Goal: Transaction & Acquisition: Book appointment/travel/reservation

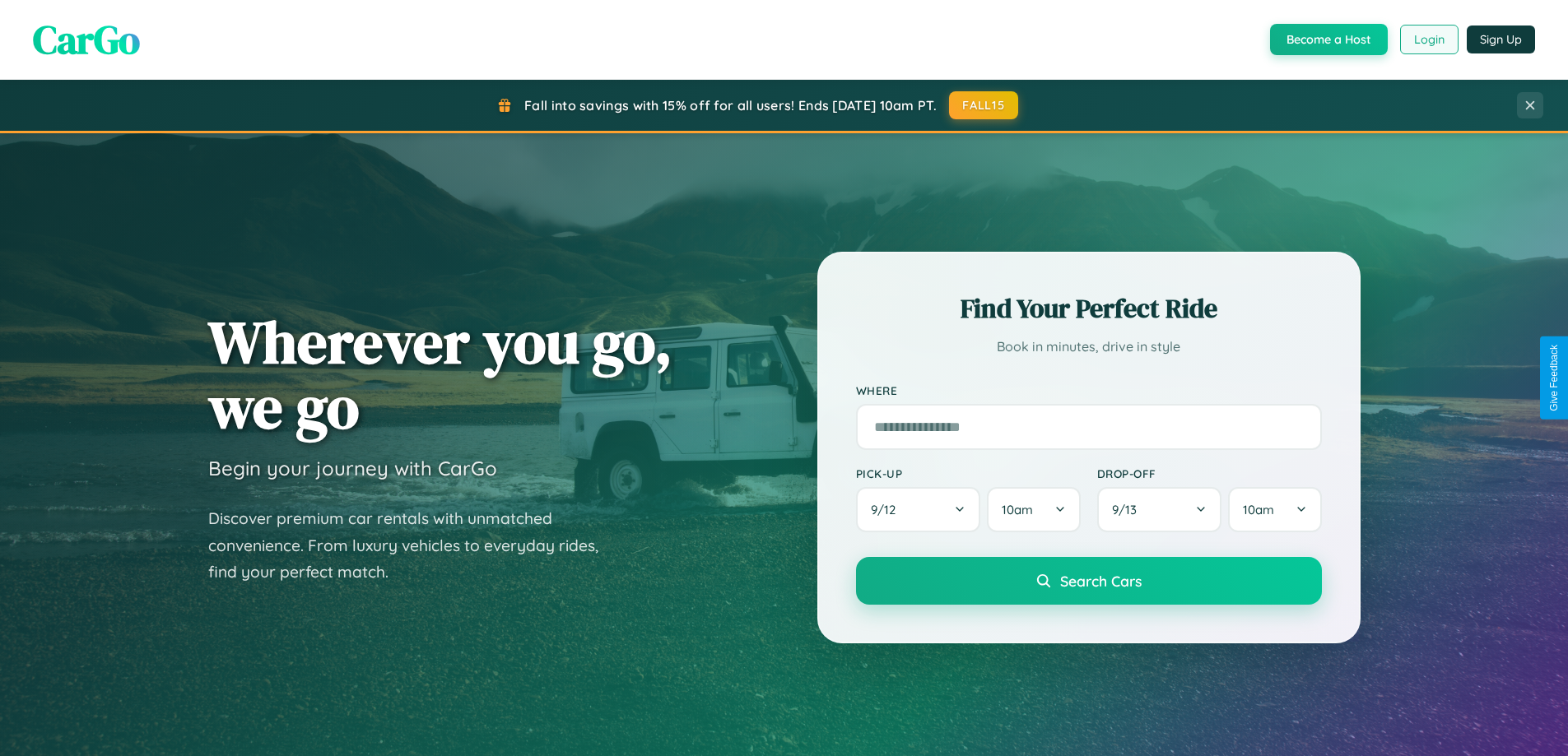
click at [1429, 40] on button "Login" at bounding box center [1429, 39] width 58 height 30
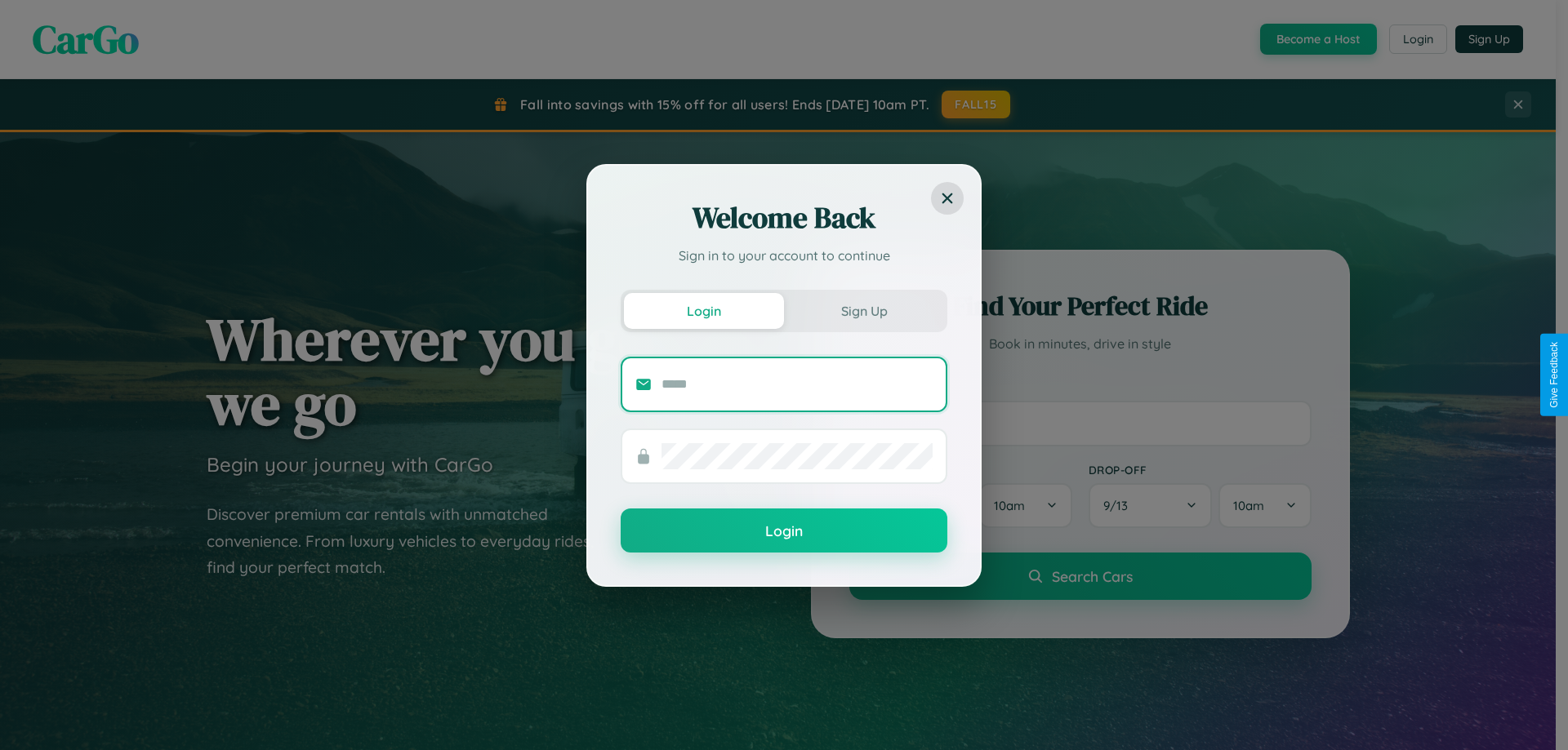
click at [797, 384] on input "text" at bounding box center [796, 384] width 271 height 26
type input "**********"
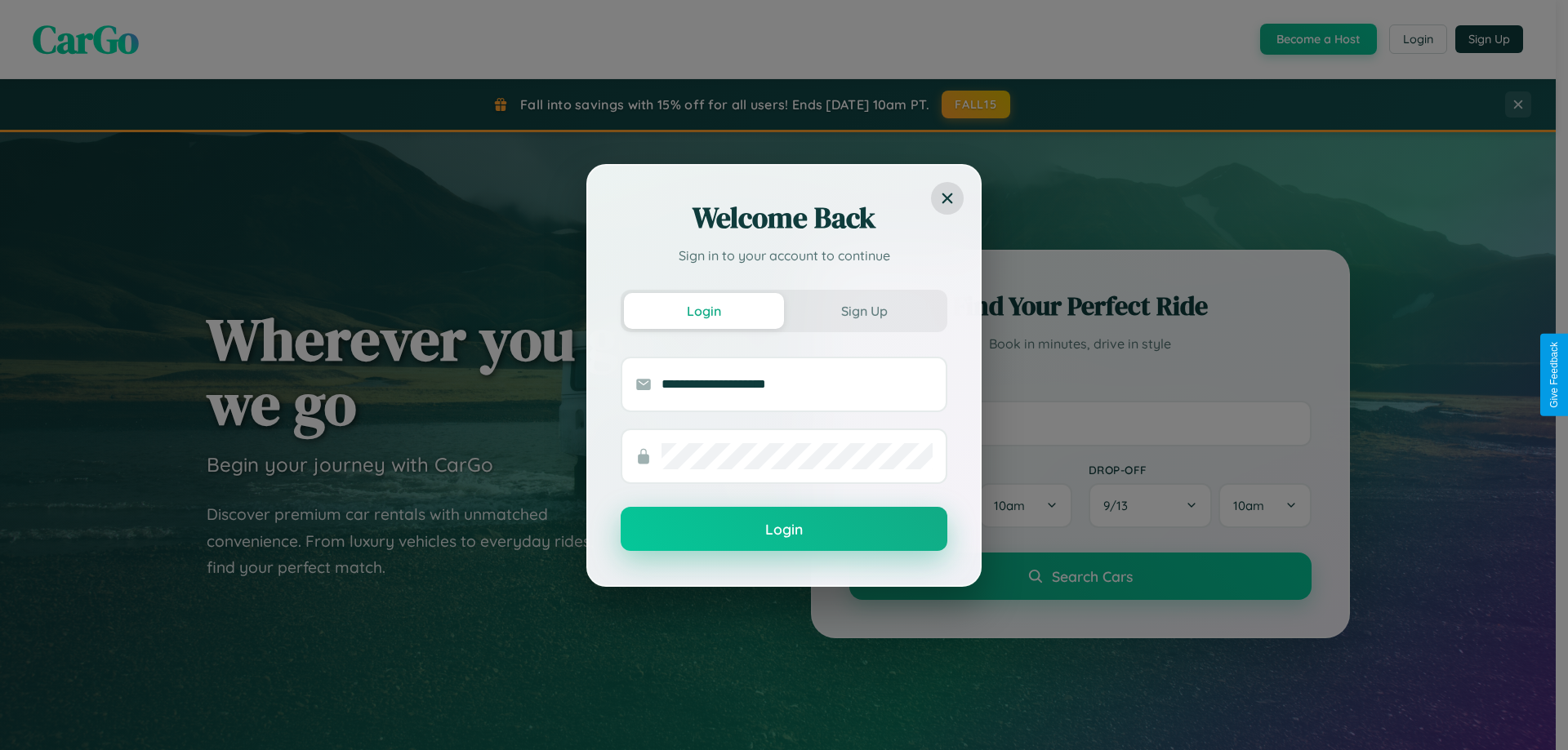
click at [784, 530] on button "Login" at bounding box center [784, 529] width 327 height 44
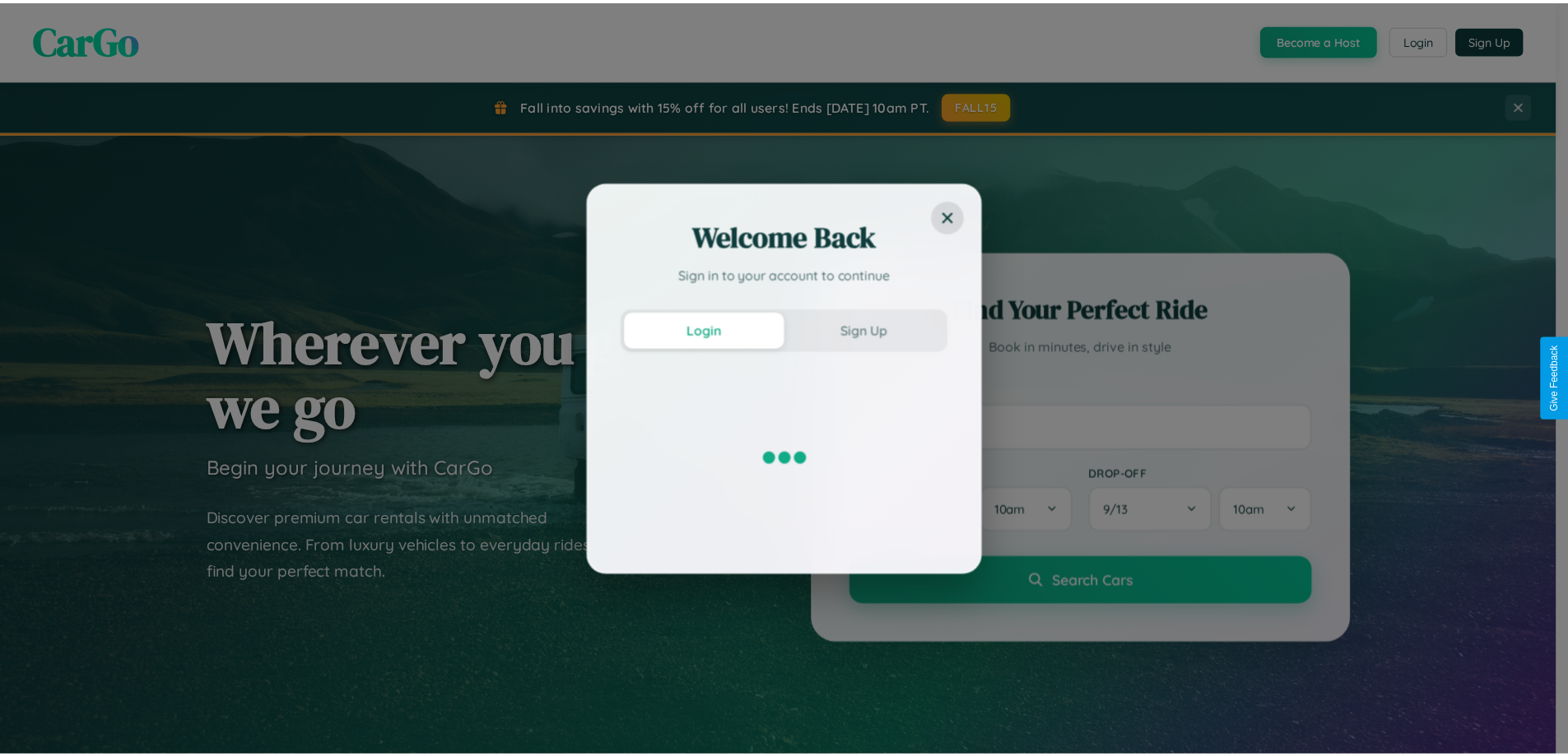
scroll to position [48, 0]
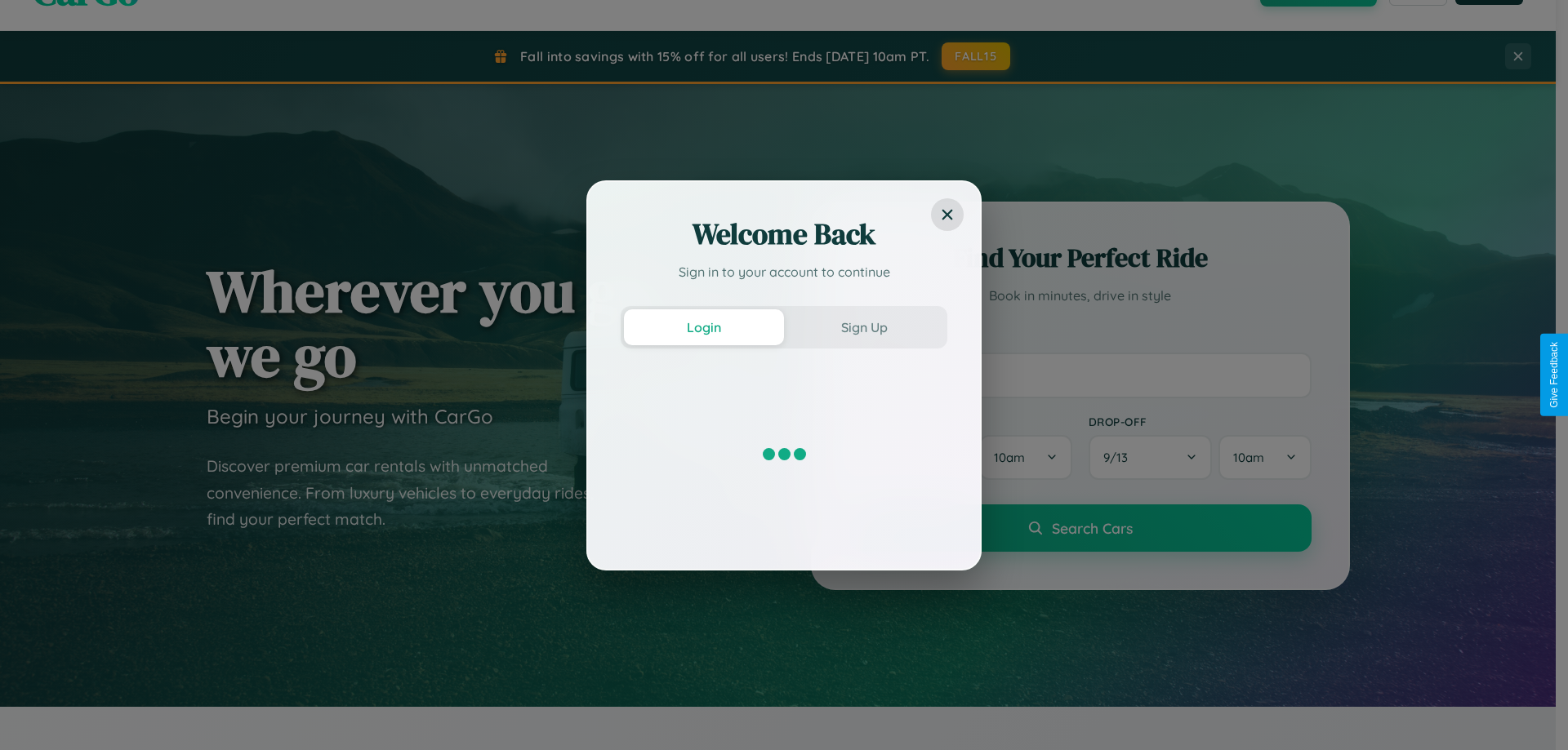
click at [1079, 375] on div "Welcome Back Sign in to your account to continue Login Sign Up" at bounding box center [784, 375] width 1568 height 750
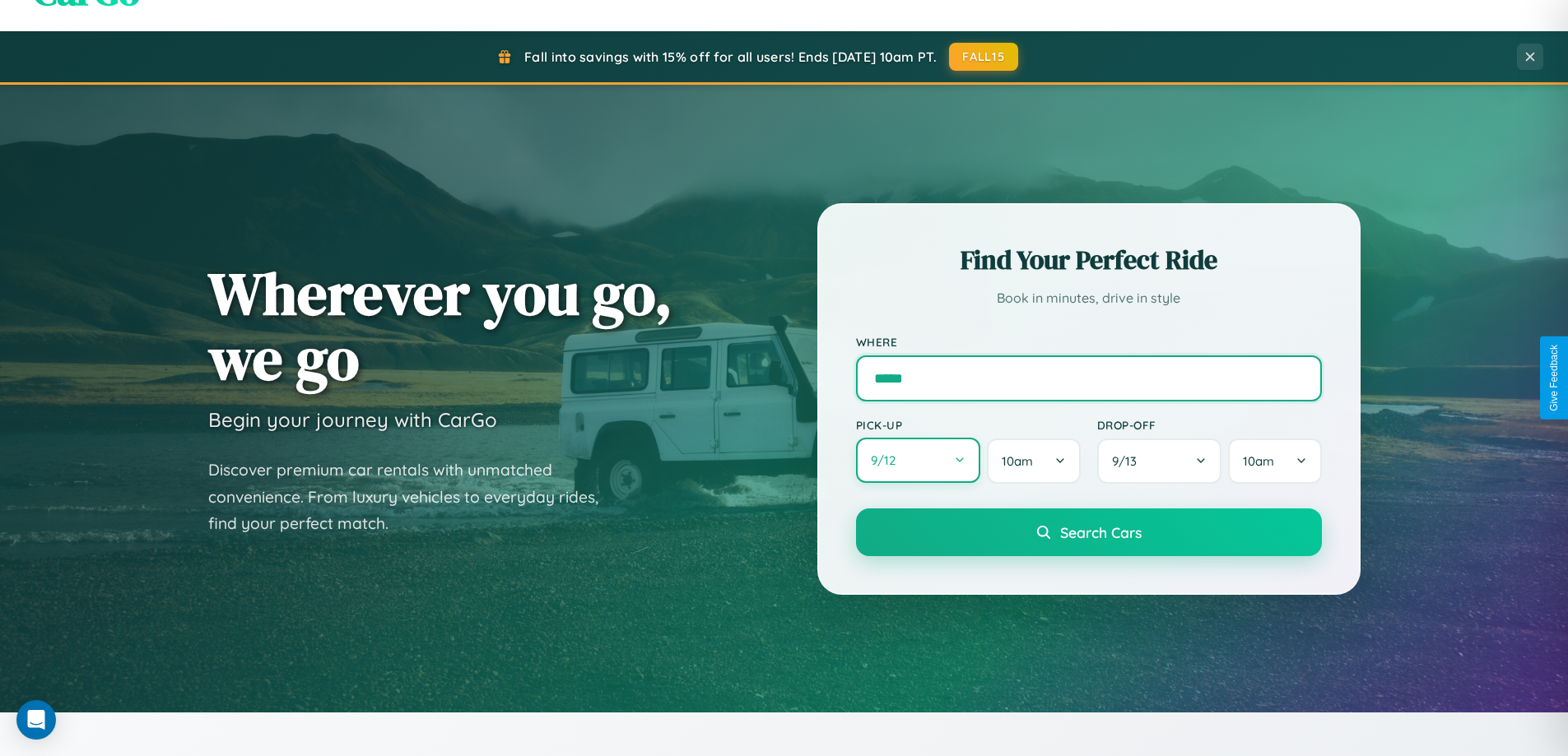
type input "*****"
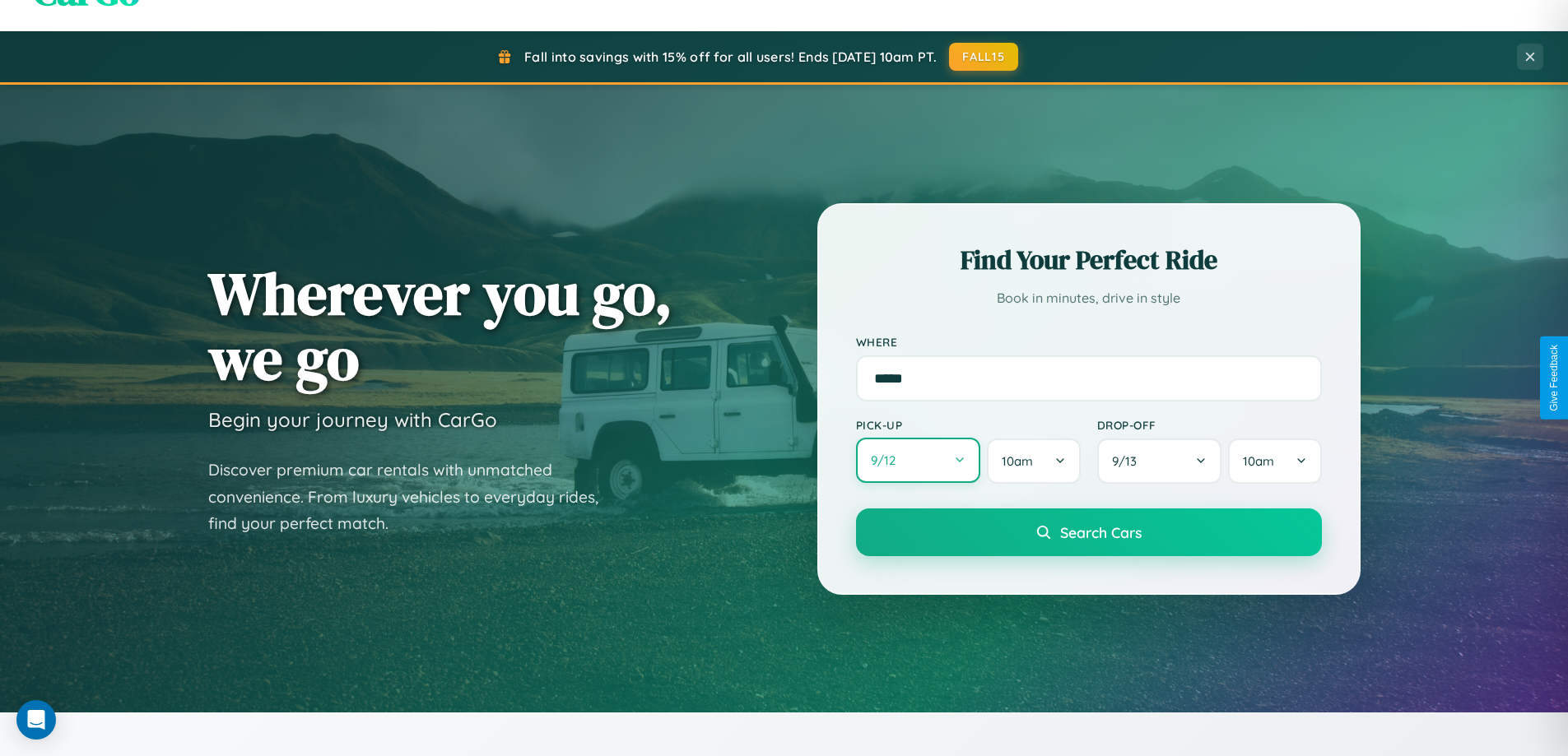
click at [917, 461] on button "9 / 12" at bounding box center [918, 460] width 125 height 46
select select "*"
select select "****"
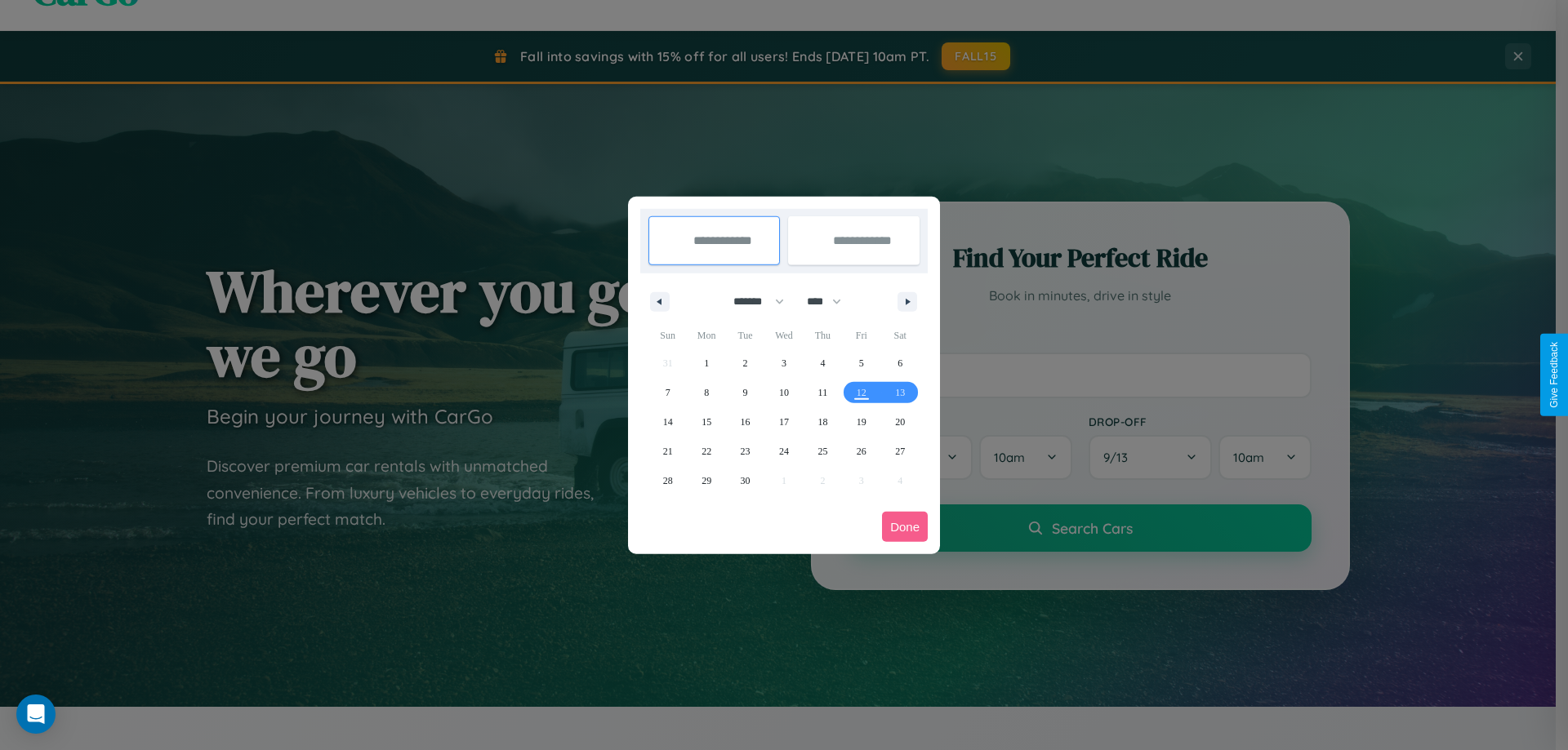
click at [751, 302] on select "******* ******** ***** ***** *** **** **** ****** ********* ******* ******** **…" at bounding box center [755, 302] width 70 height 27
select select "*"
click at [831, 302] on select "**** **** **** **** **** **** **** **** **** **** **** **** **** **** **** ****…" at bounding box center [823, 302] width 49 height 27
select select "****"
click at [900, 451] on span "25" at bounding box center [900, 451] width 10 height 29
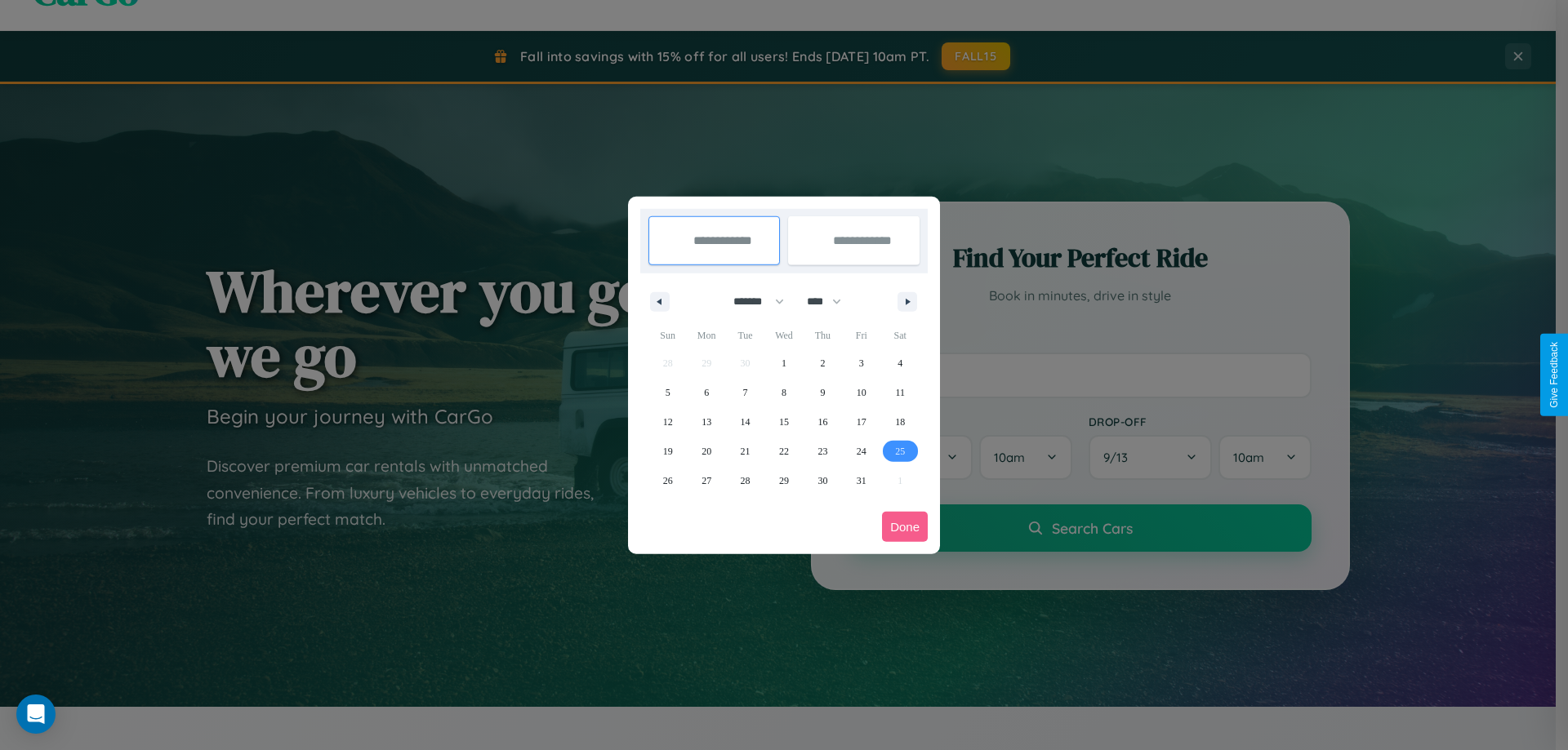
type input "**********"
click at [908, 302] on icon "button" at bounding box center [911, 303] width 8 height 7
select select "*"
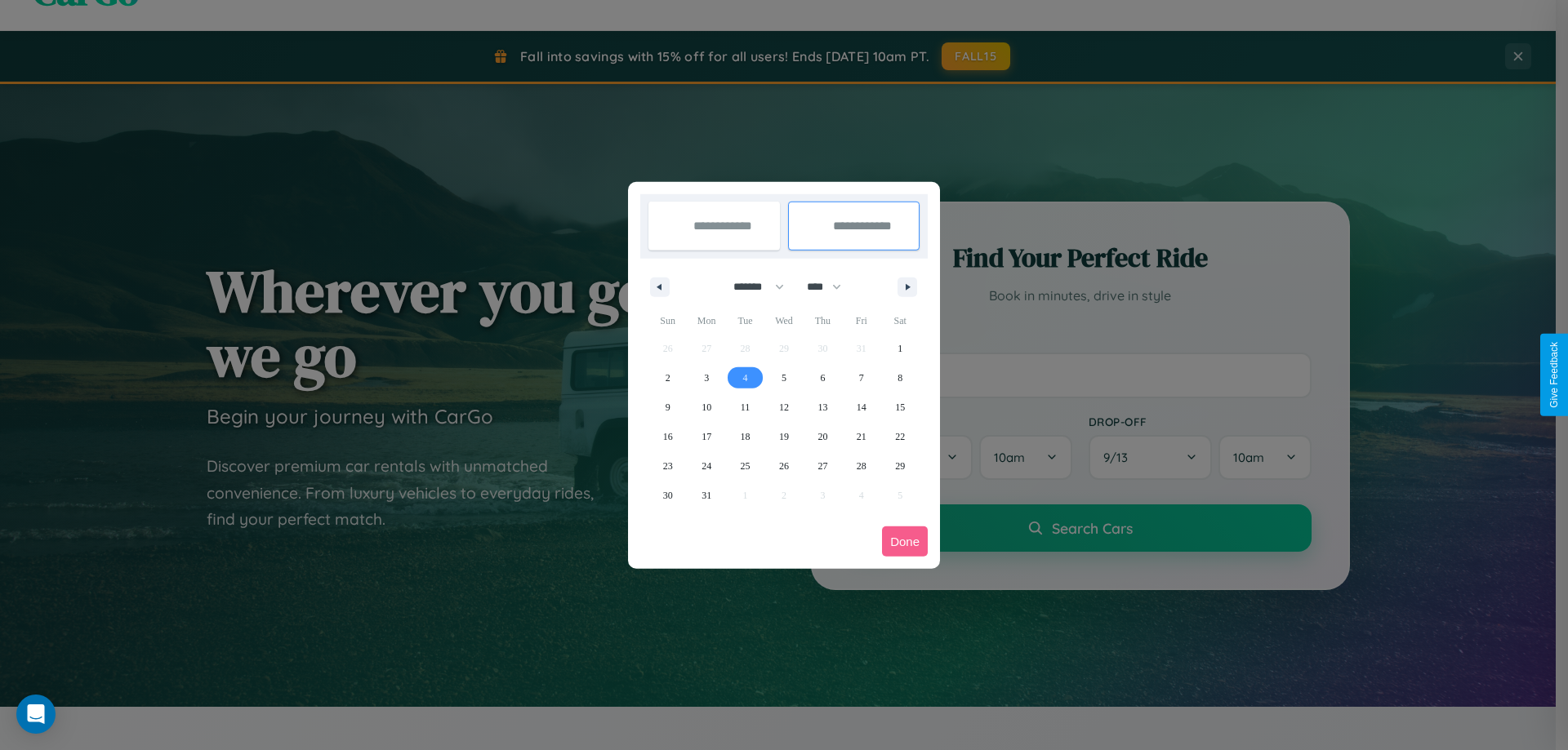
click at [745, 377] on span "4" at bounding box center [746, 378] width 5 height 29
type input "**********"
select select "*"
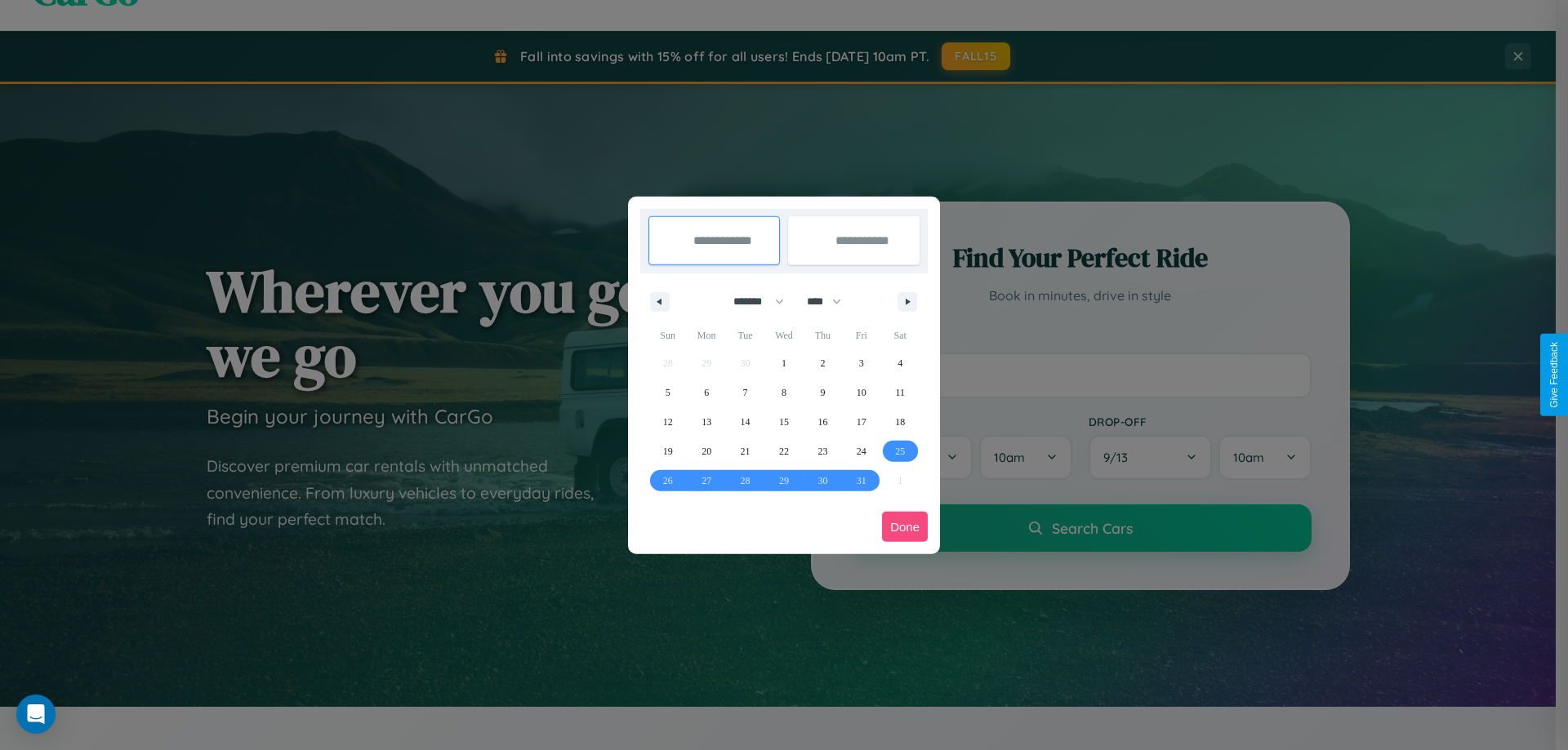
click at [905, 526] on button "Done" at bounding box center [904, 527] width 46 height 30
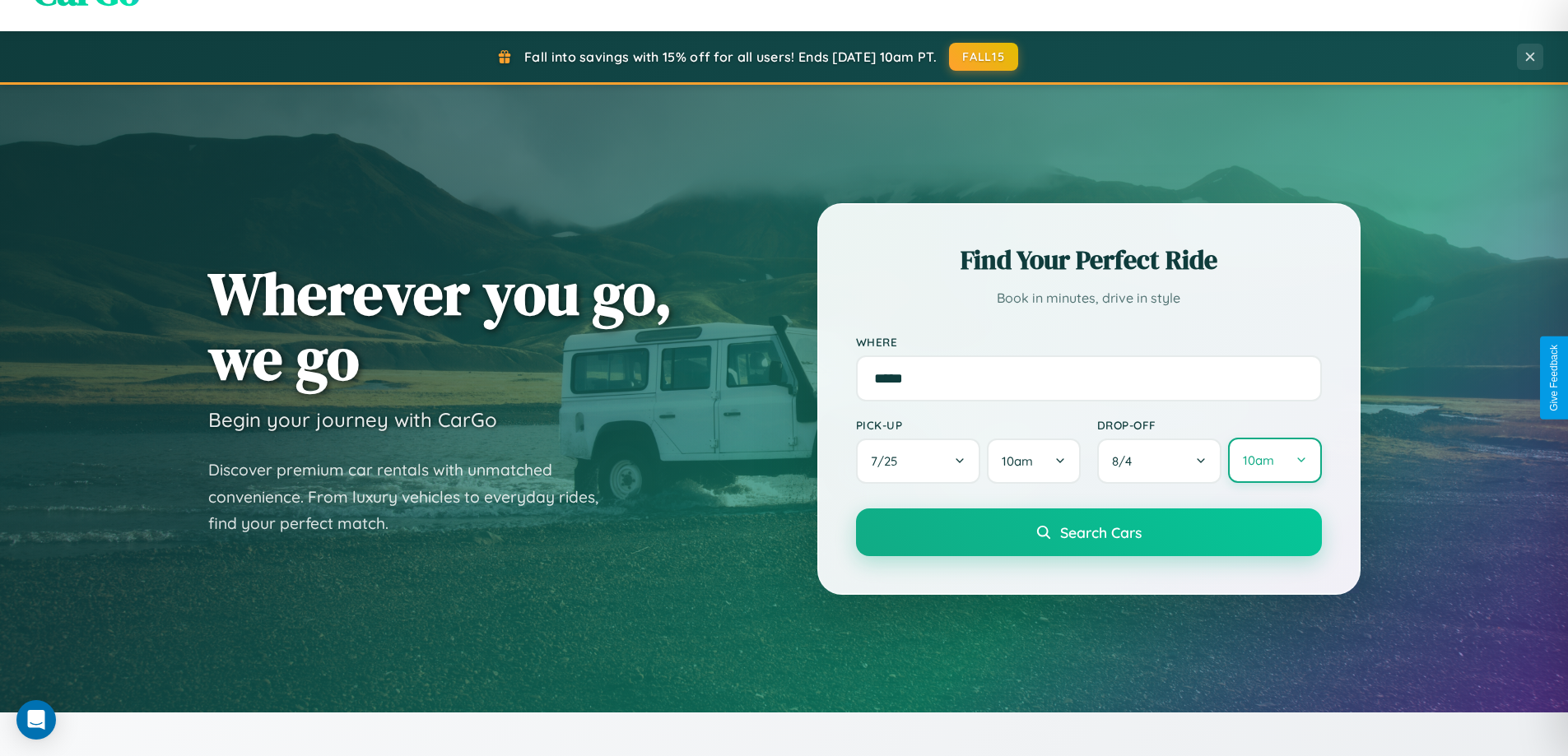
click at [1274, 461] on button "10am" at bounding box center [1275, 460] width 93 height 46
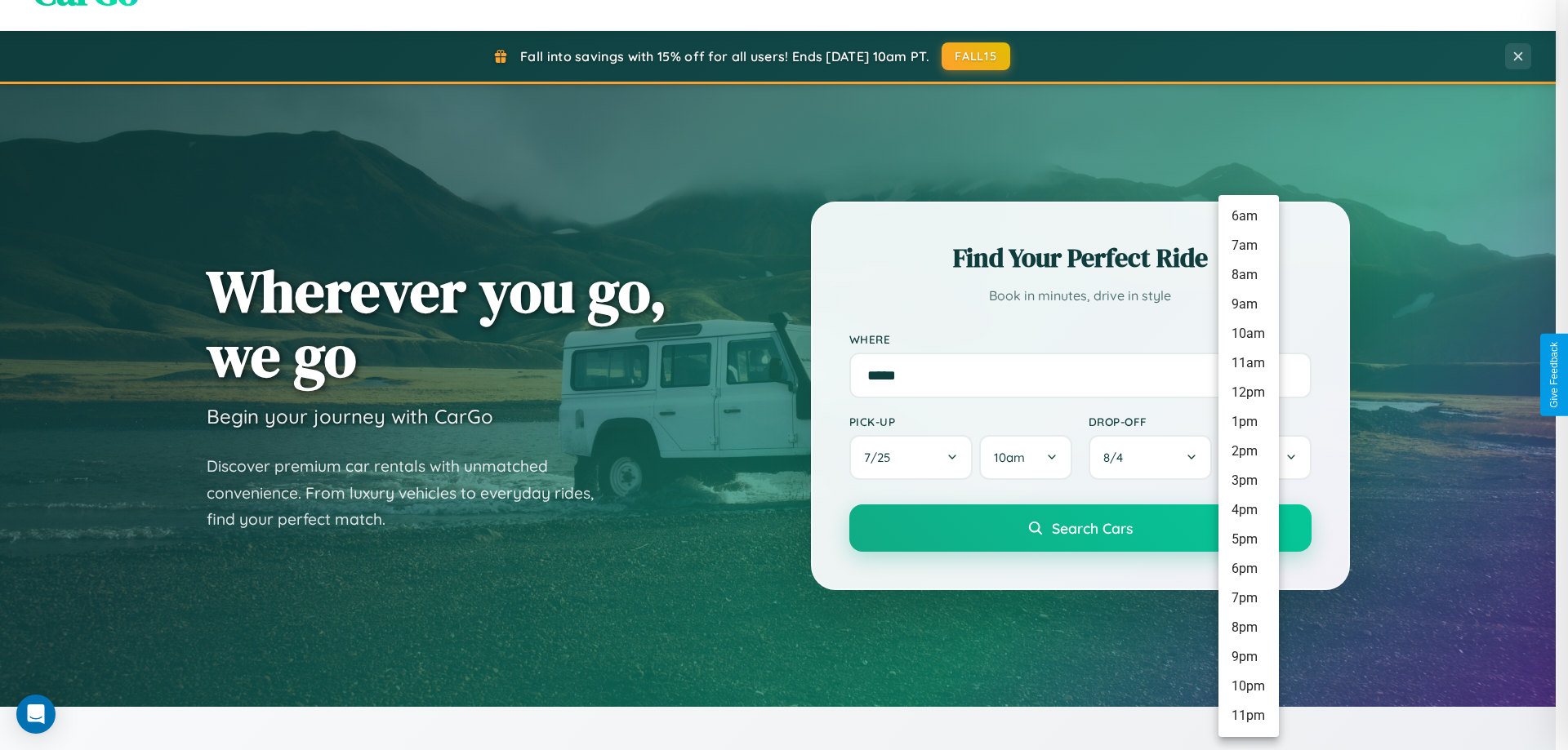
click at [1248, 275] on li "8am" at bounding box center [1249, 275] width 60 height 29
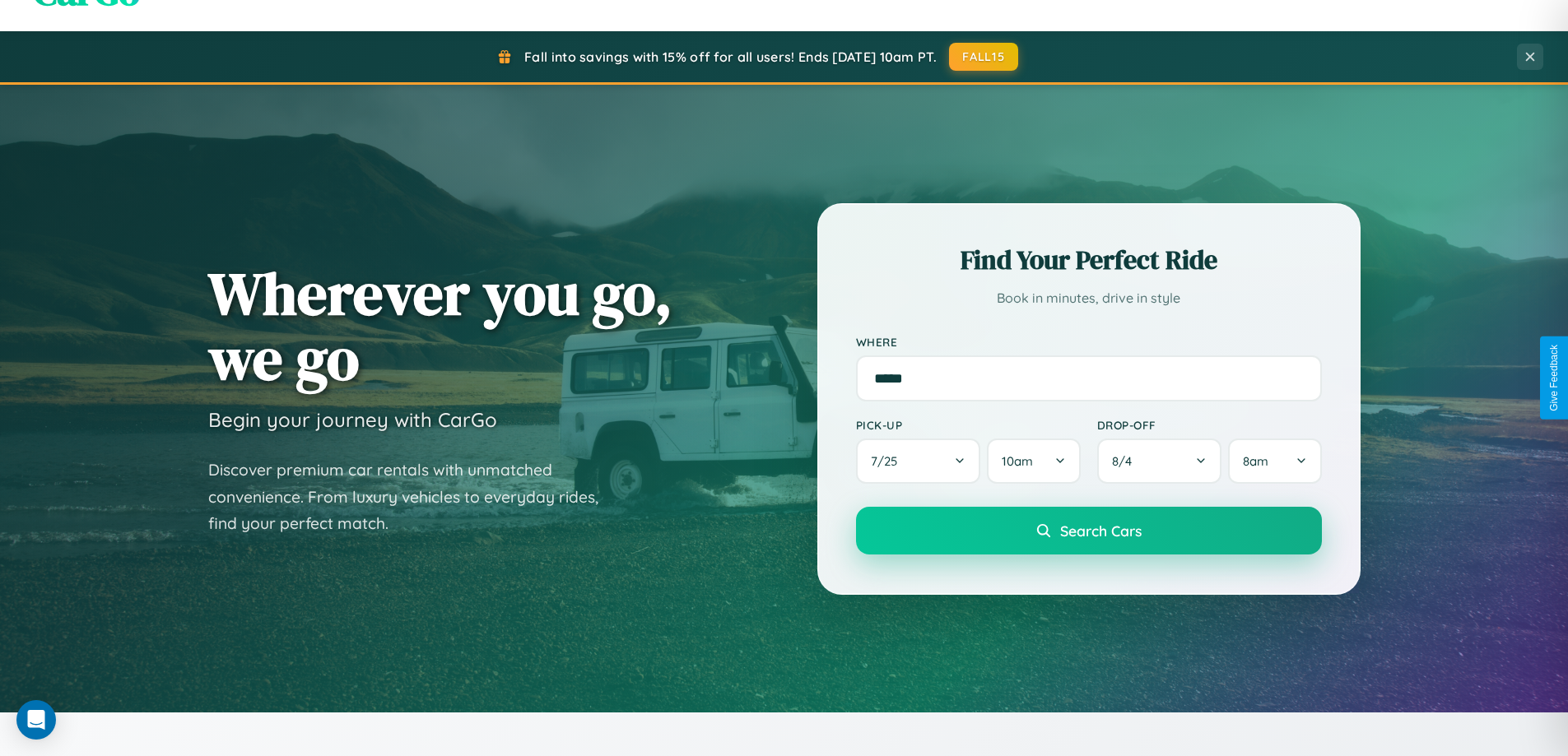
click at [1088, 531] on span "Search Cars" at bounding box center [1101, 530] width 81 height 18
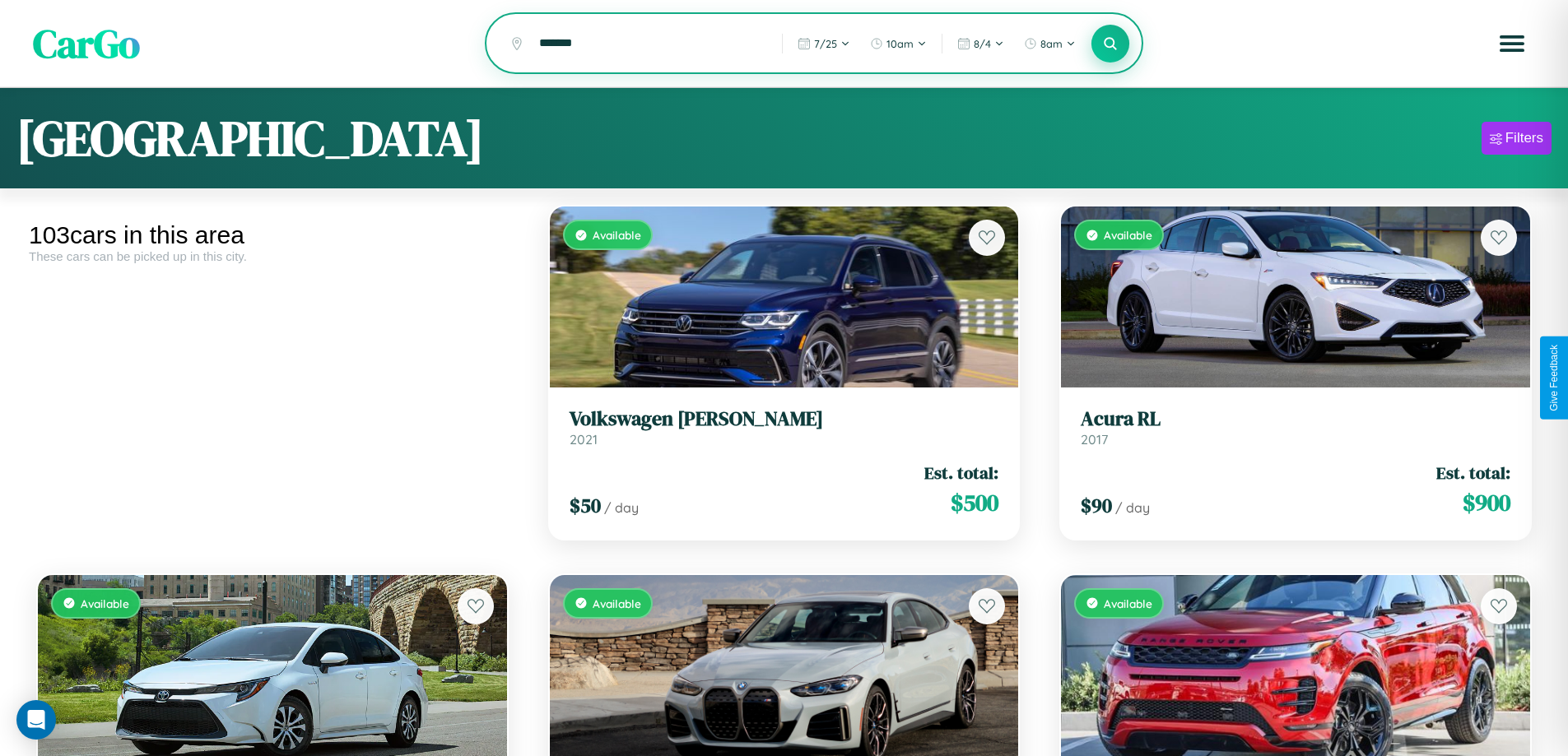
click at [1110, 45] on icon at bounding box center [1111, 43] width 16 height 16
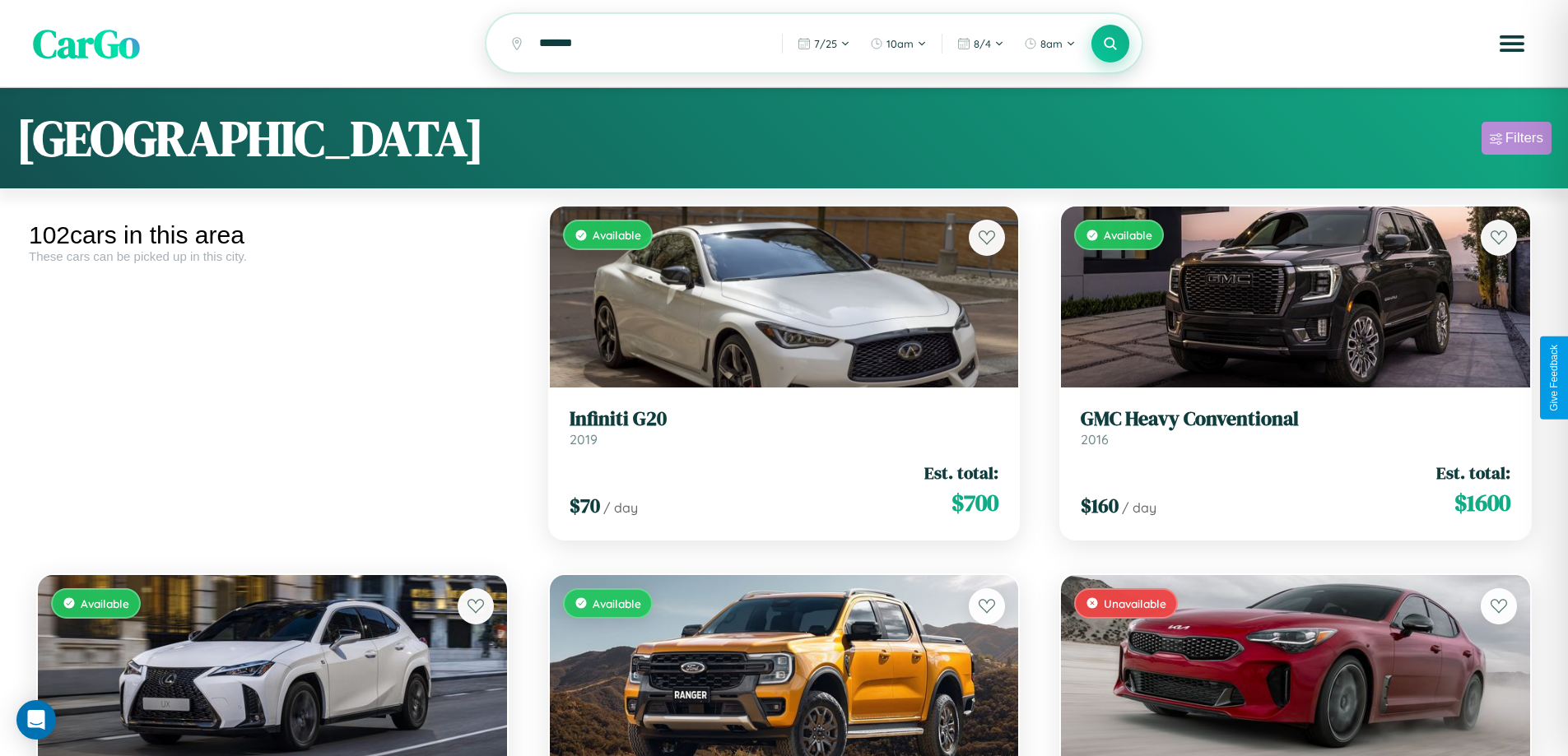
click at [1516, 141] on div "Filters" at bounding box center [1524, 138] width 38 height 16
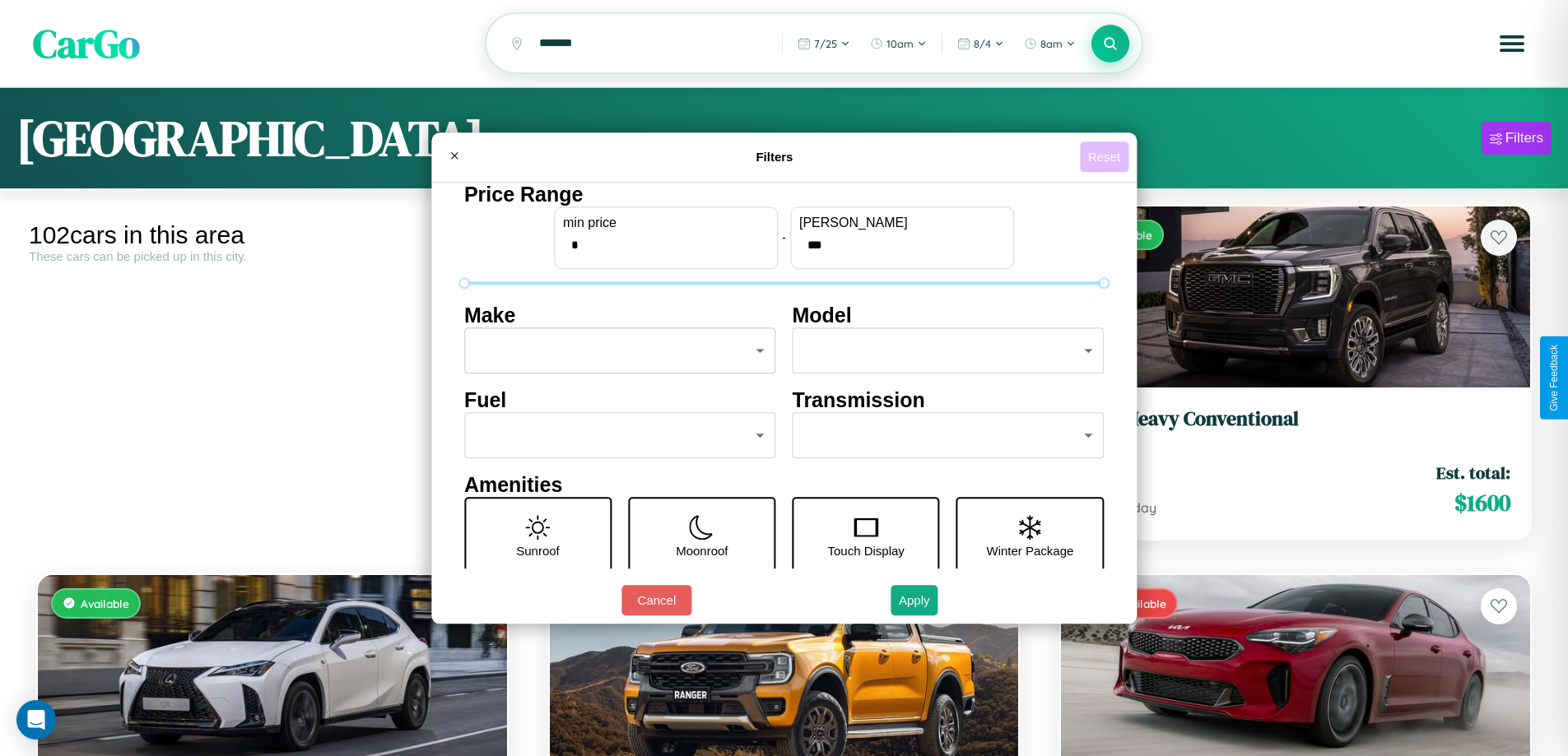
click at [1107, 156] on button "Reset" at bounding box center [1103, 157] width 48 height 30
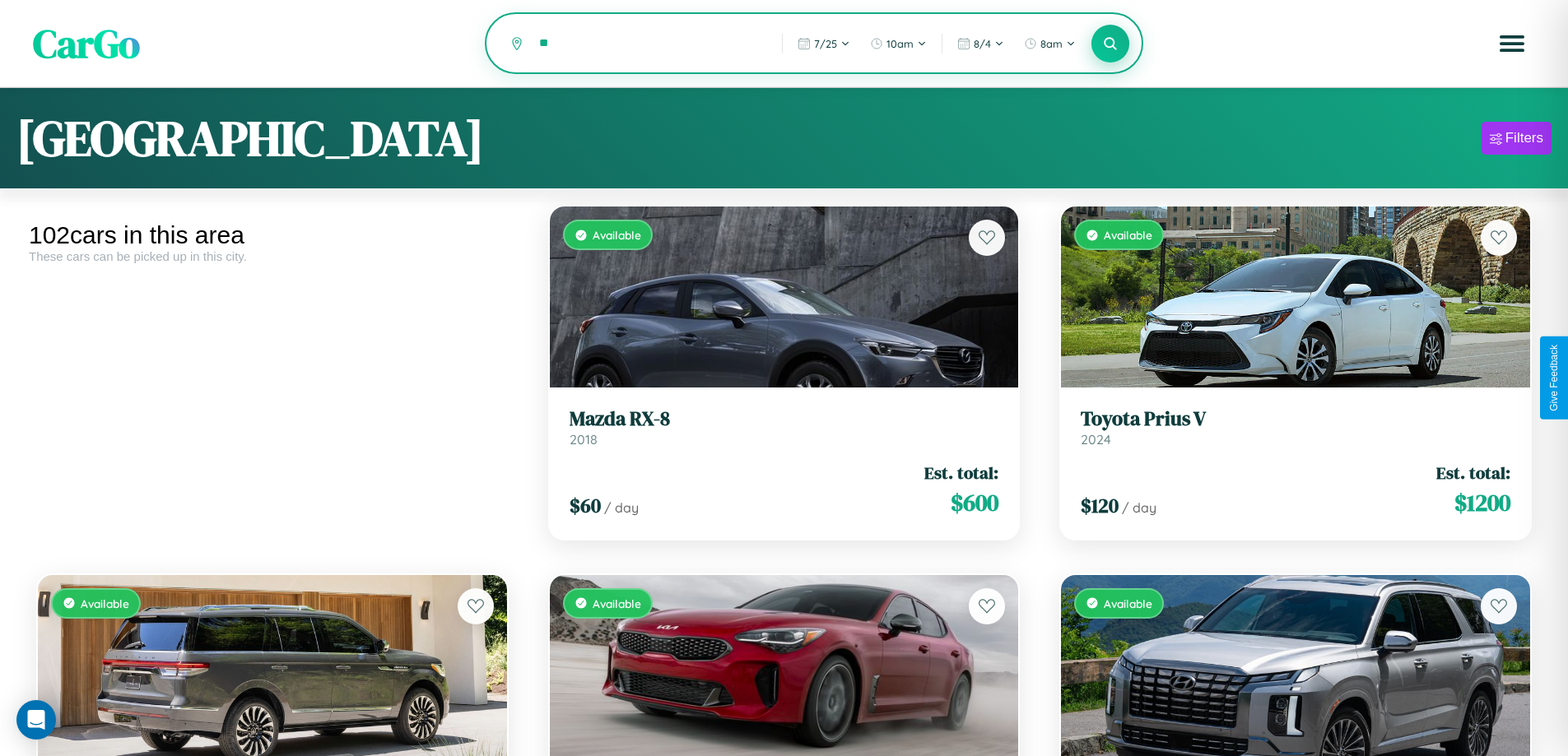
type input "*"
type input "******"
click at [1110, 44] on icon at bounding box center [1111, 43] width 16 height 16
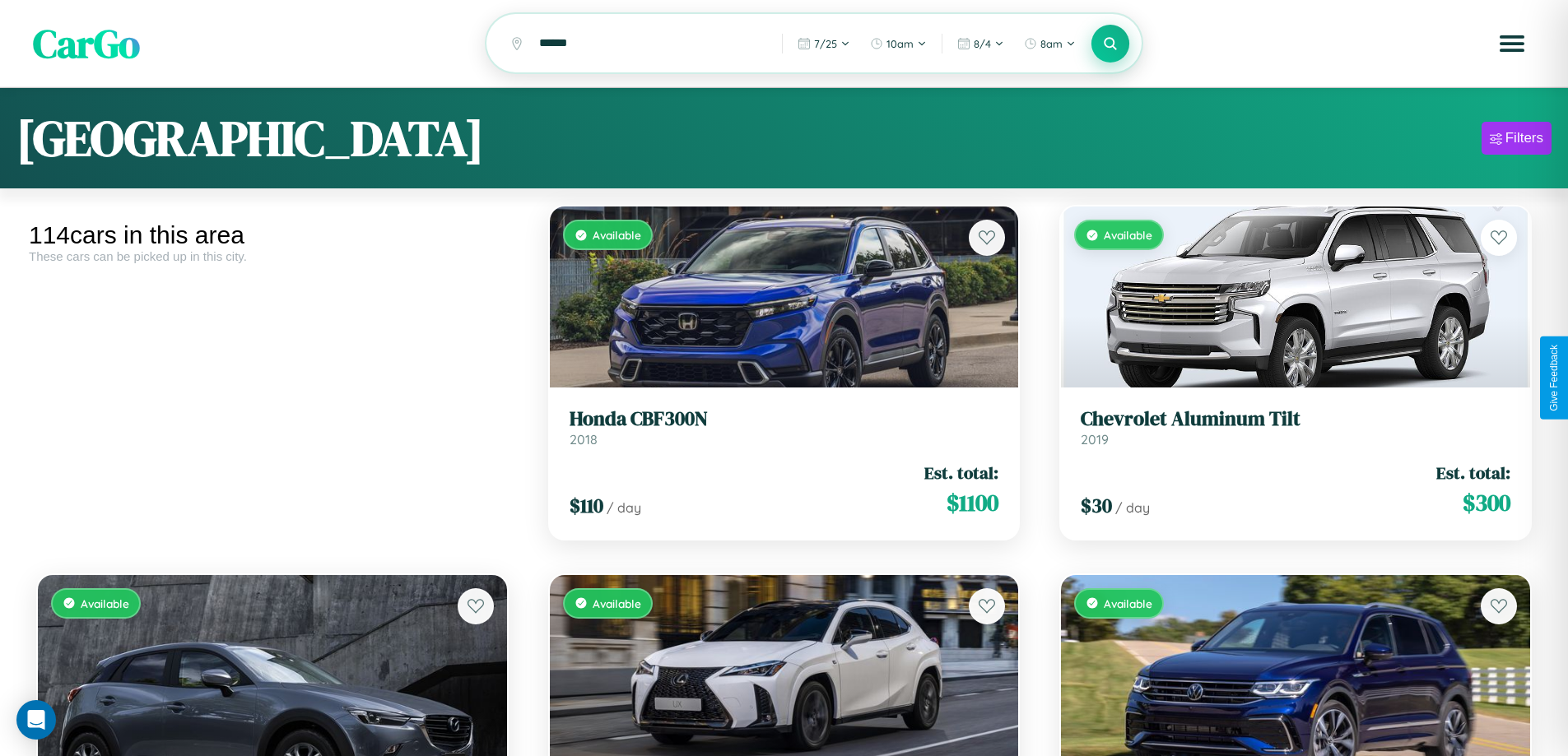
scroll to position [6497, 0]
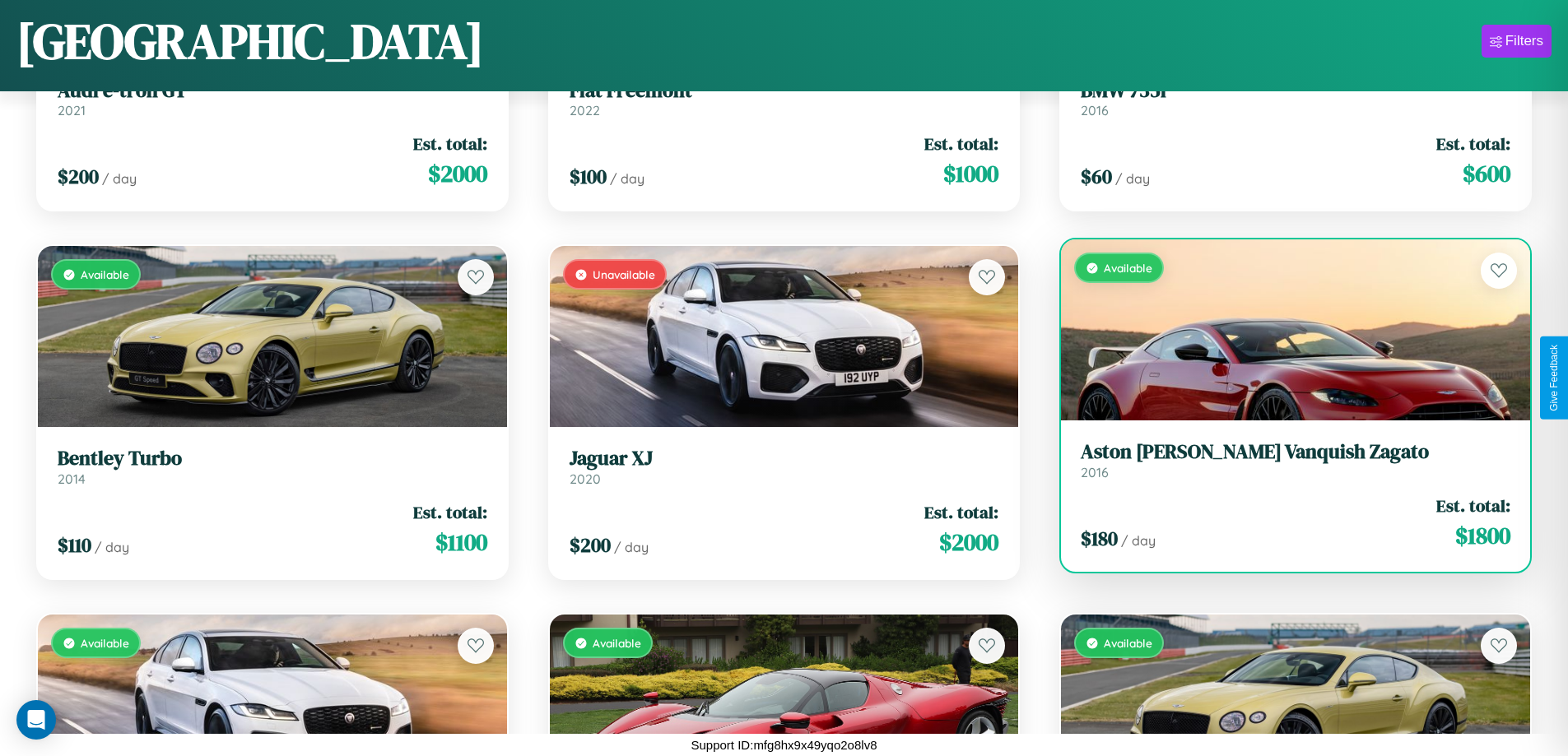
click at [1285, 330] on div "Available" at bounding box center [1295, 330] width 469 height 181
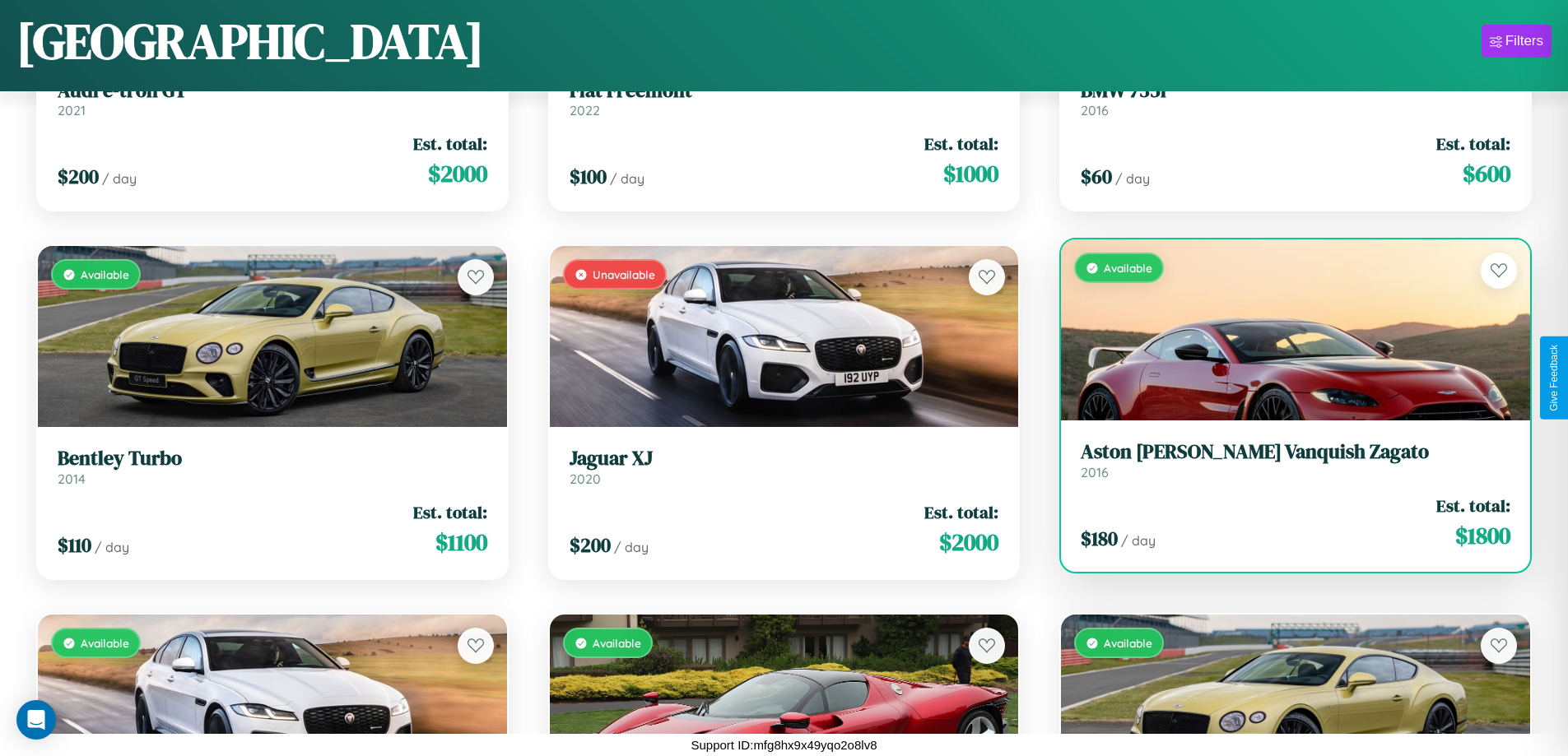
click at [1285, 330] on div "Available" at bounding box center [1295, 330] width 469 height 181
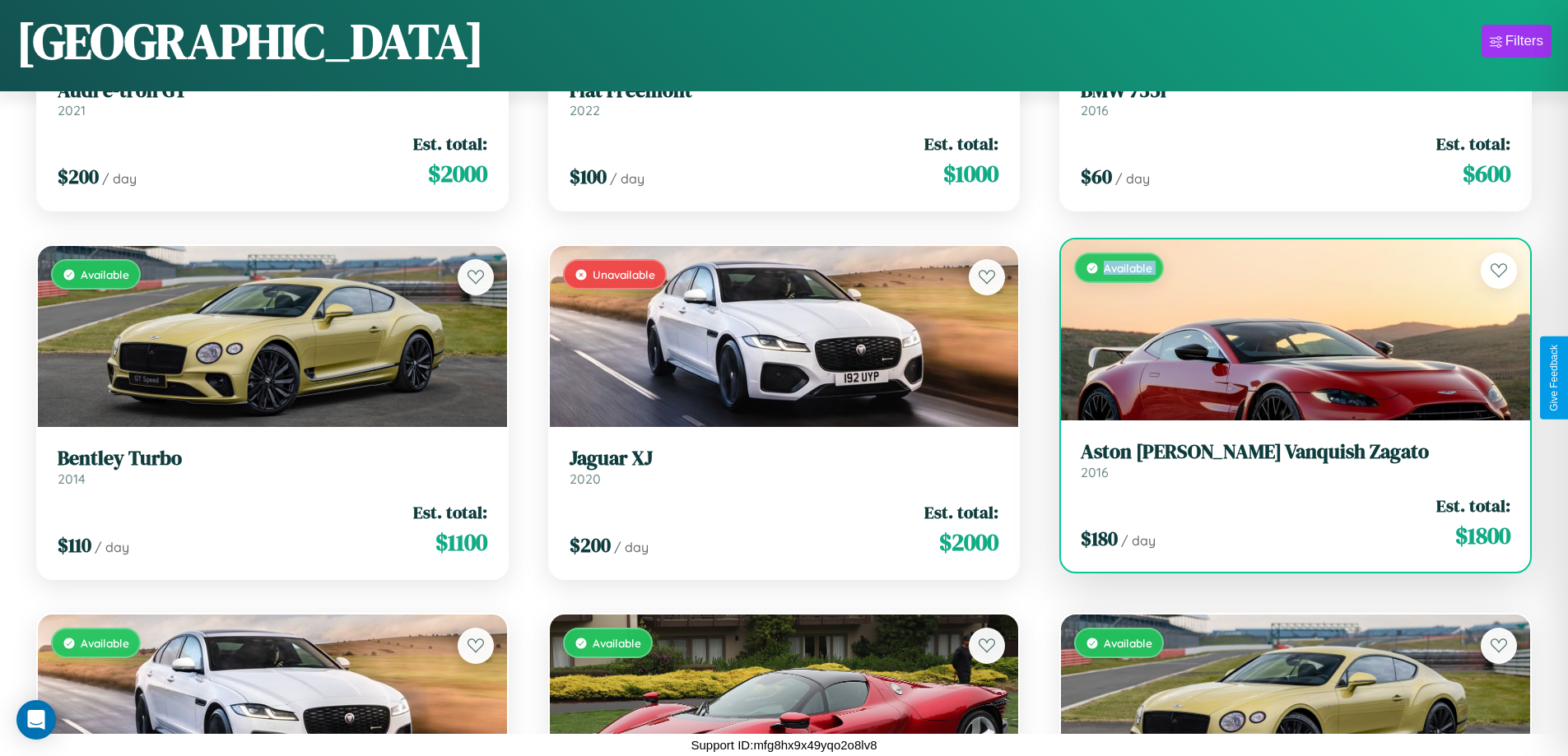
click at [1285, 330] on div "Available" at bounding box center [1295, 330] width 469 height 181
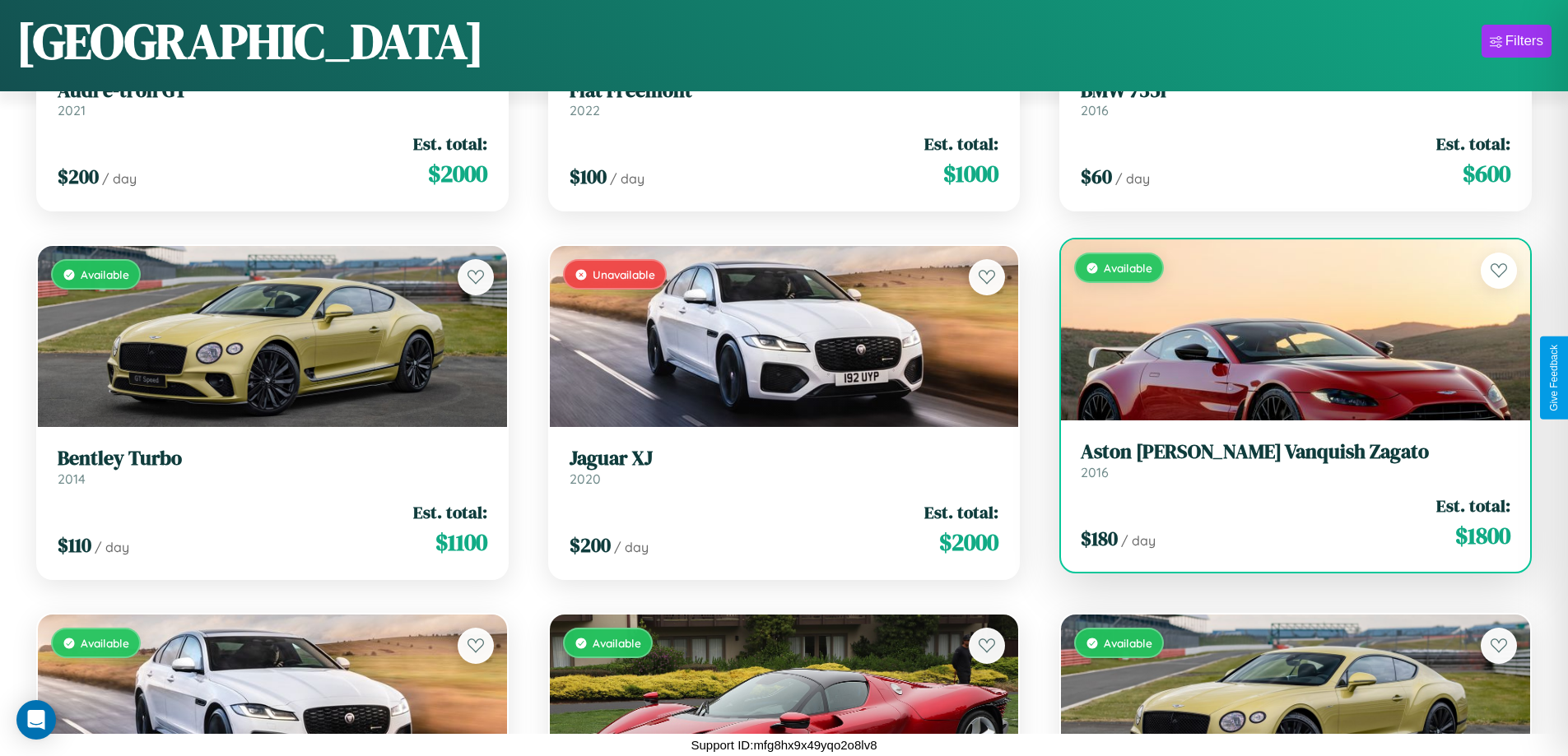
click at [1285, 330] on div "Available" at bounding box center [1295, 330] width 469 height 181
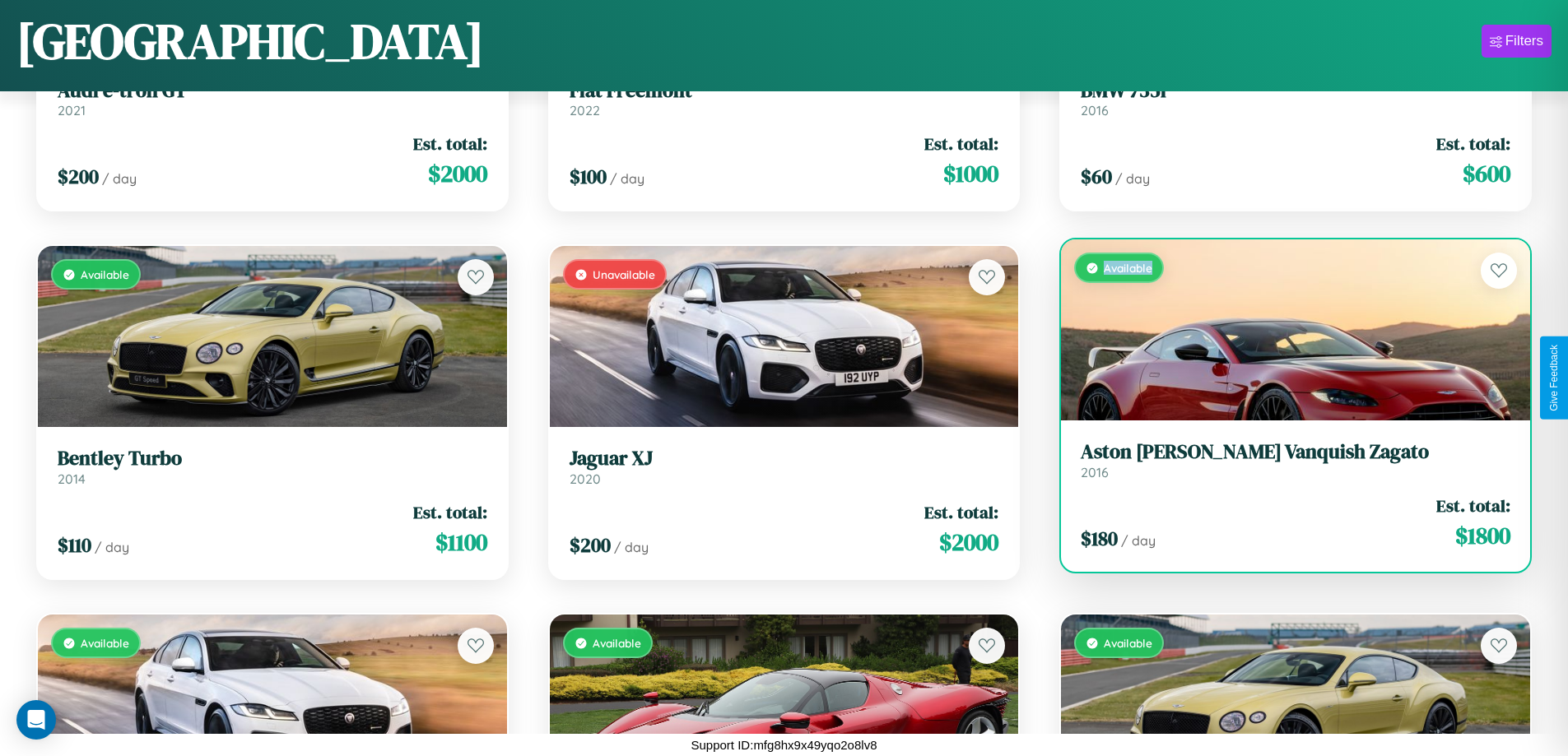
click at [1285, 330] on div "Available" at bounding box center [1295, 330] width 469 height 181
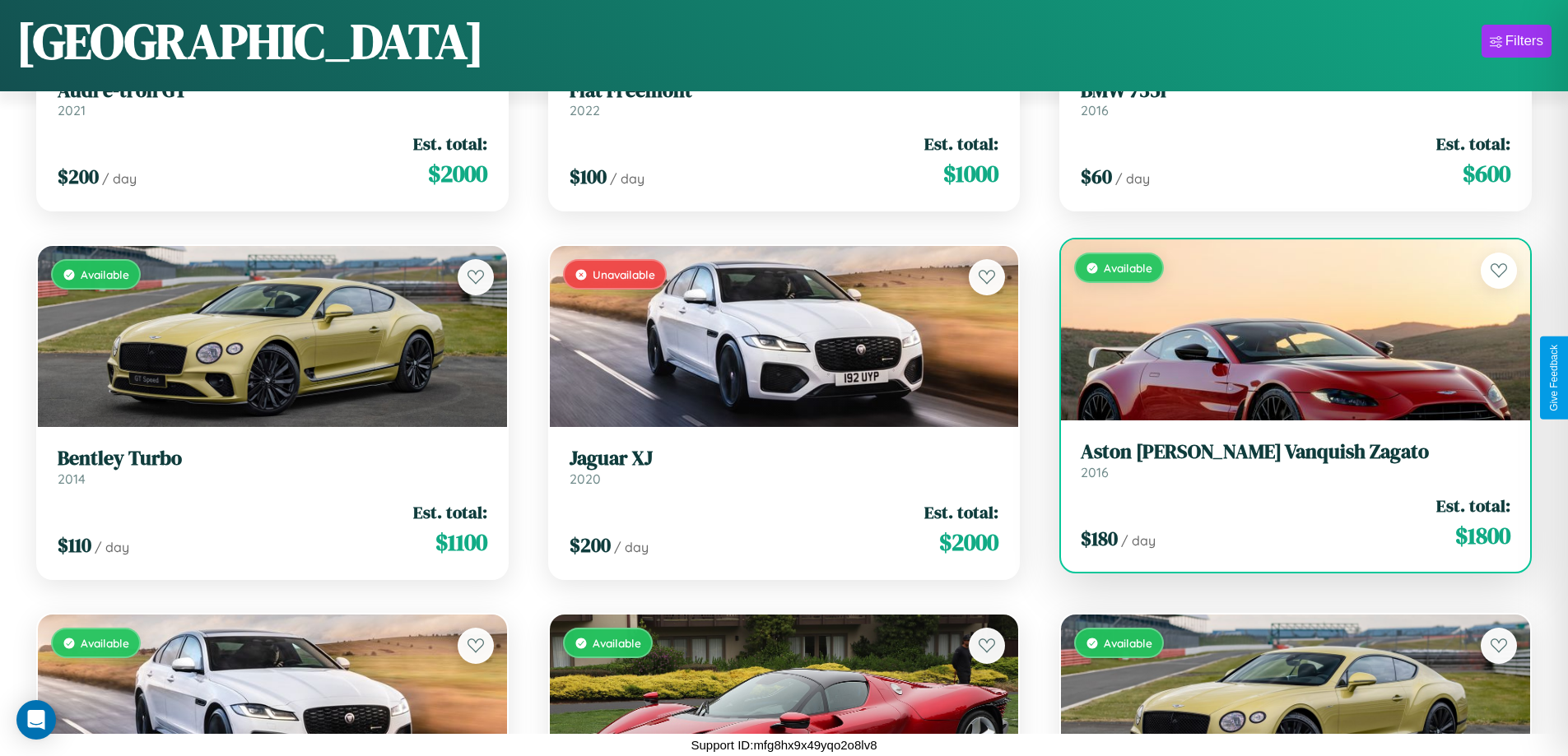
click at [1285, 460] on h3 "Aston Martin Vanquish Zagato" at bounding box center [1295, 452] width 430 height 24
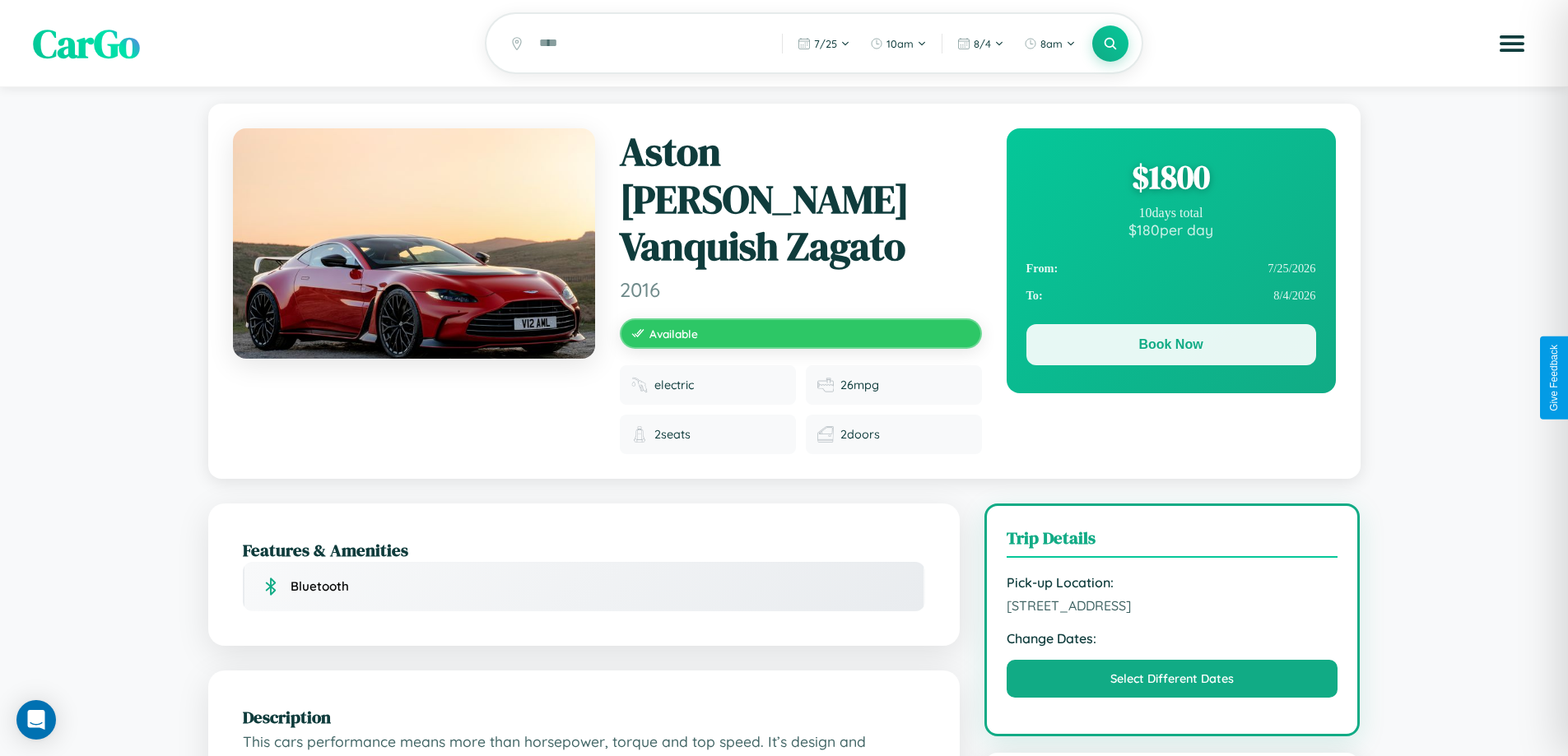
click at [1171, 347] on button "Book Now" at bounding box center [1171, 345] width 290 height 41
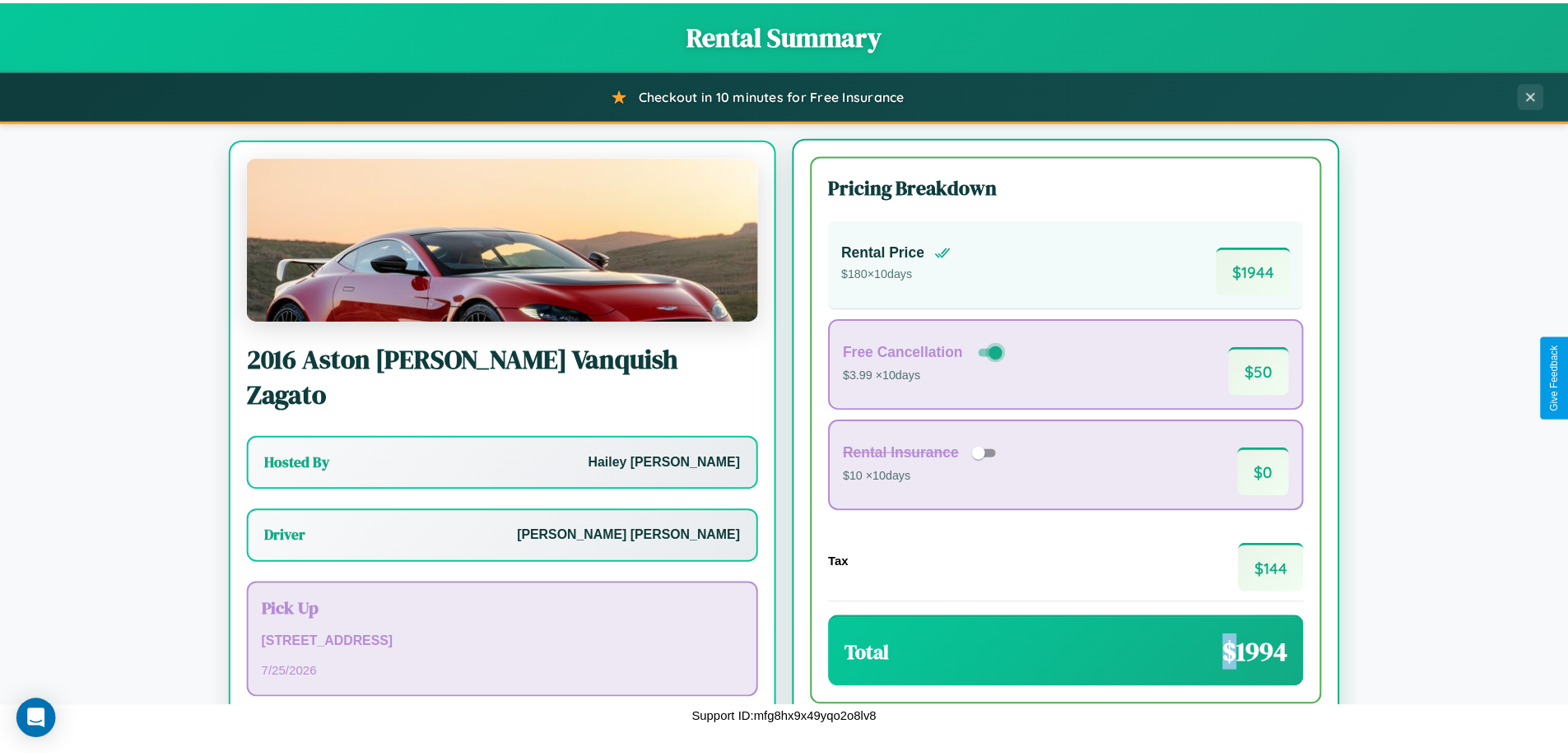
scroll to position [77, 0]
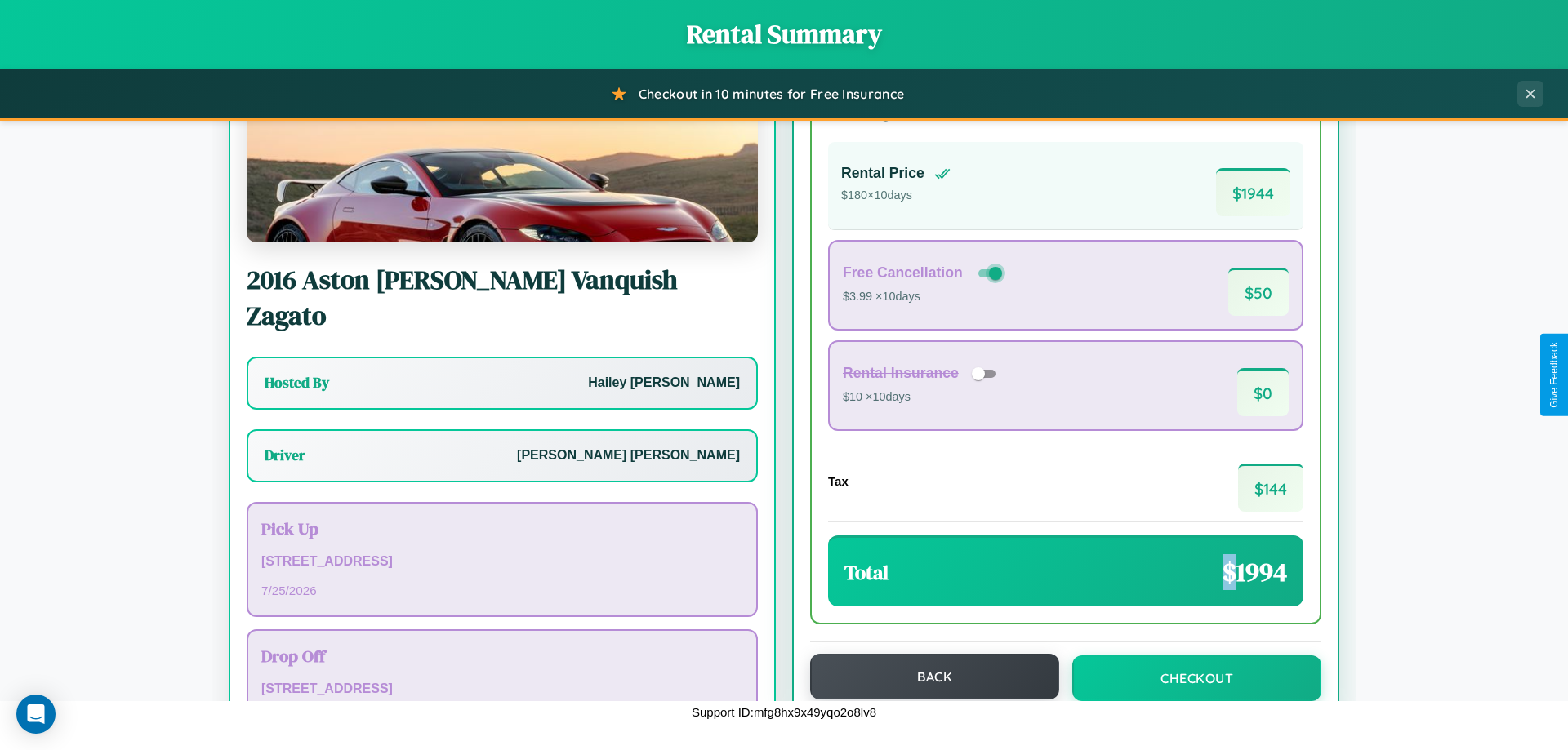
click at [927, 677] on button "Back" at bounding box center [934, 676] width 249 height 46
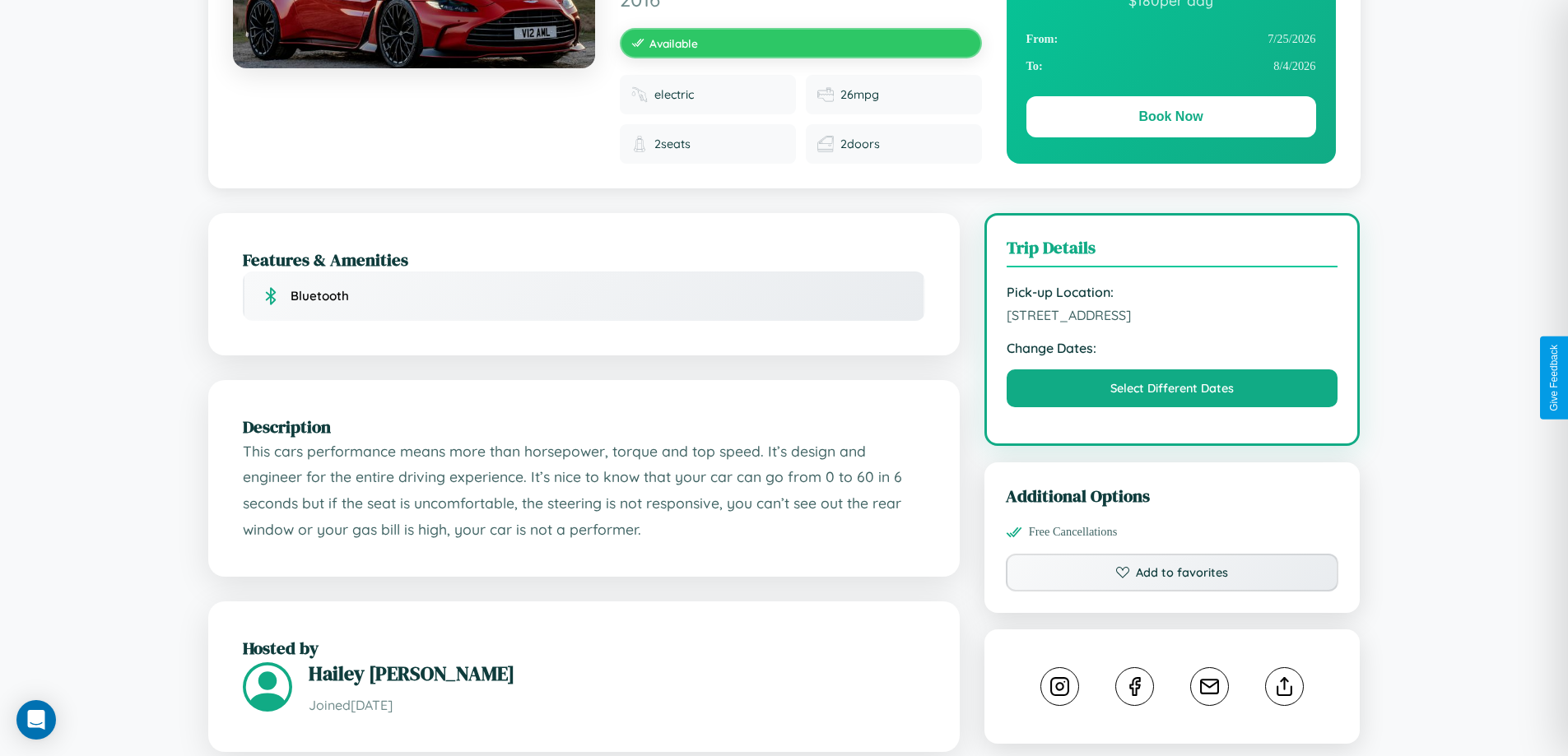
scroll to position [440, 0]
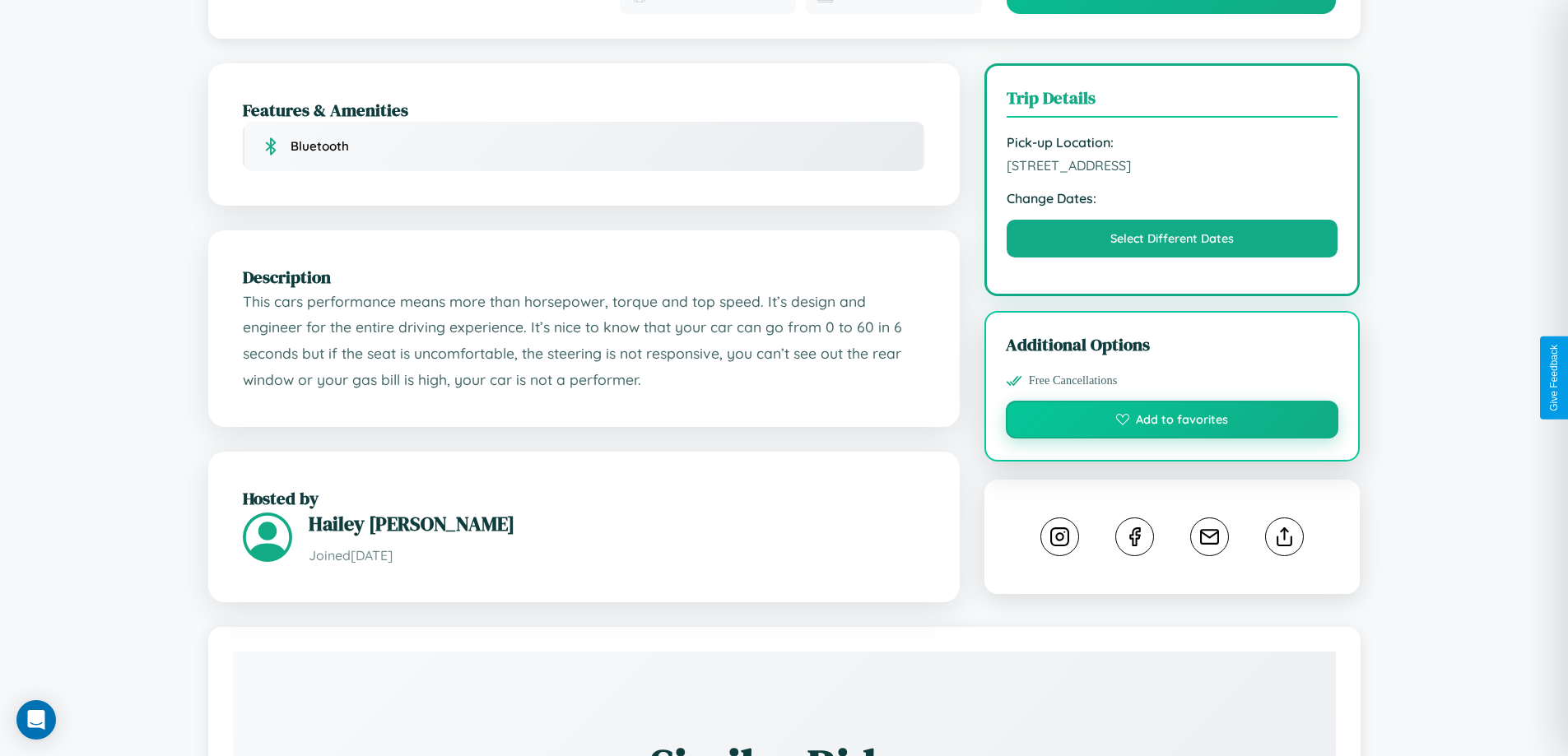
click at [1172, 401] on button "Add to favorites" at bounding box center [1173, 420] width 334 height 38
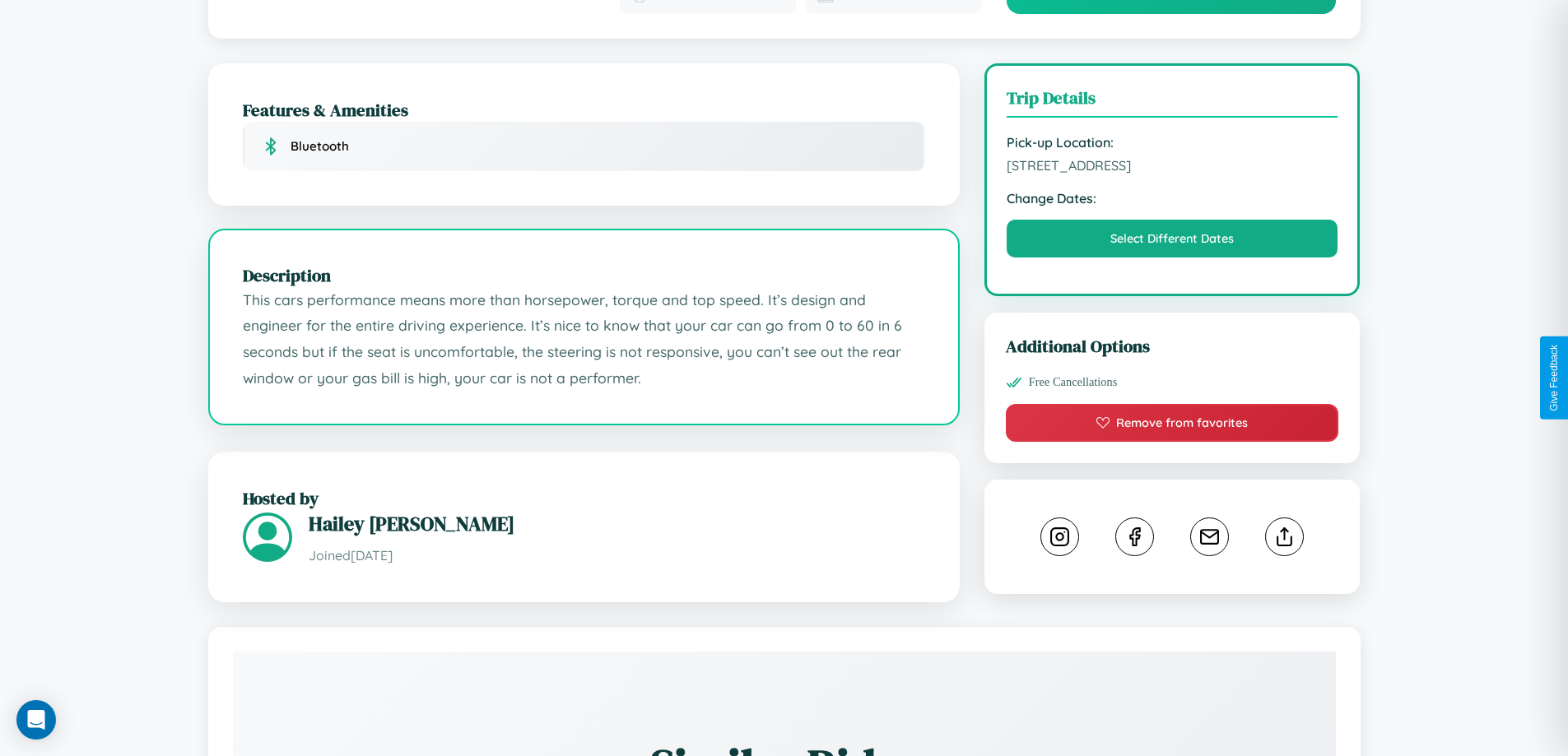
scroll to position [554, 0]
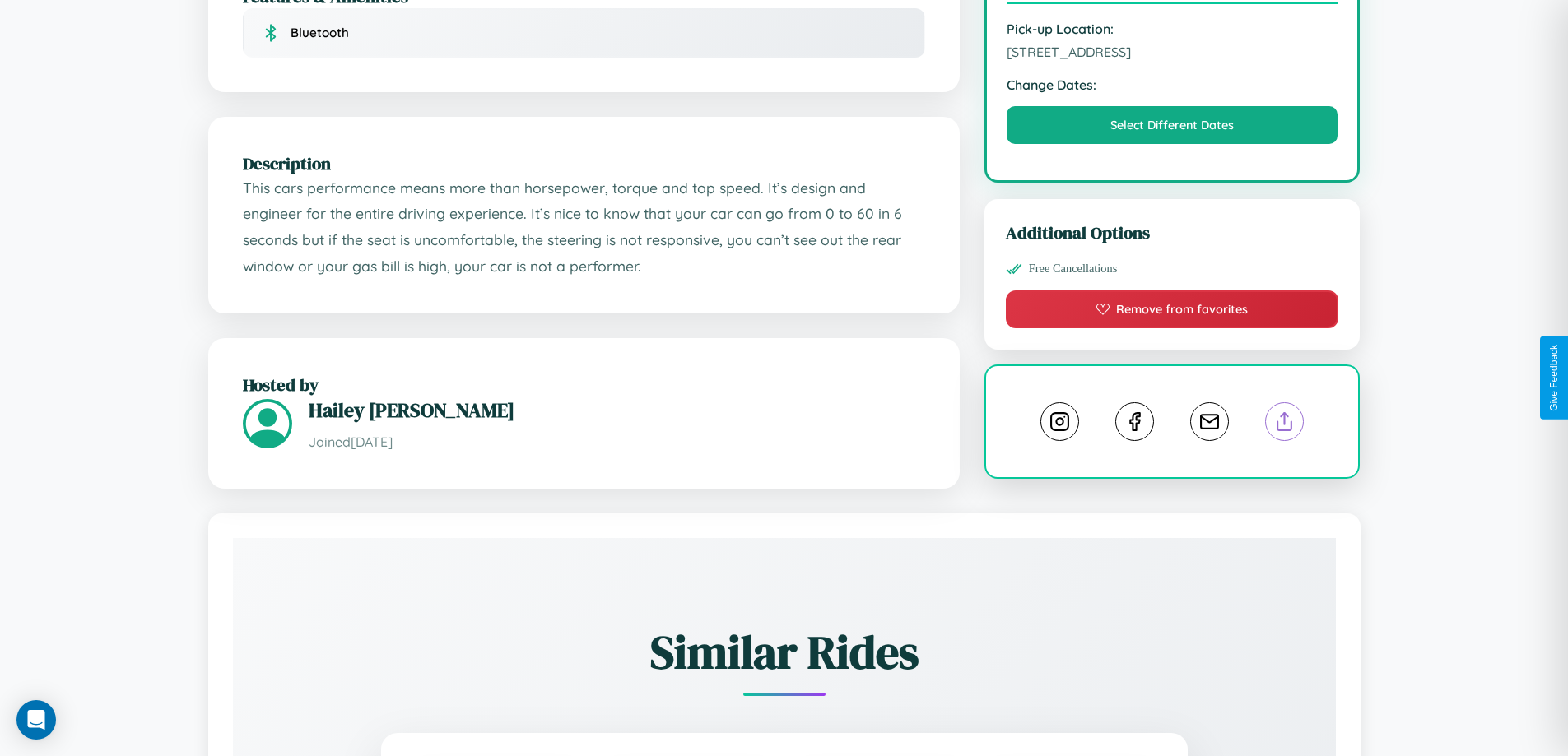
click at [1285, 413] on line at bounding box center [1285, 419] width 0 height 12
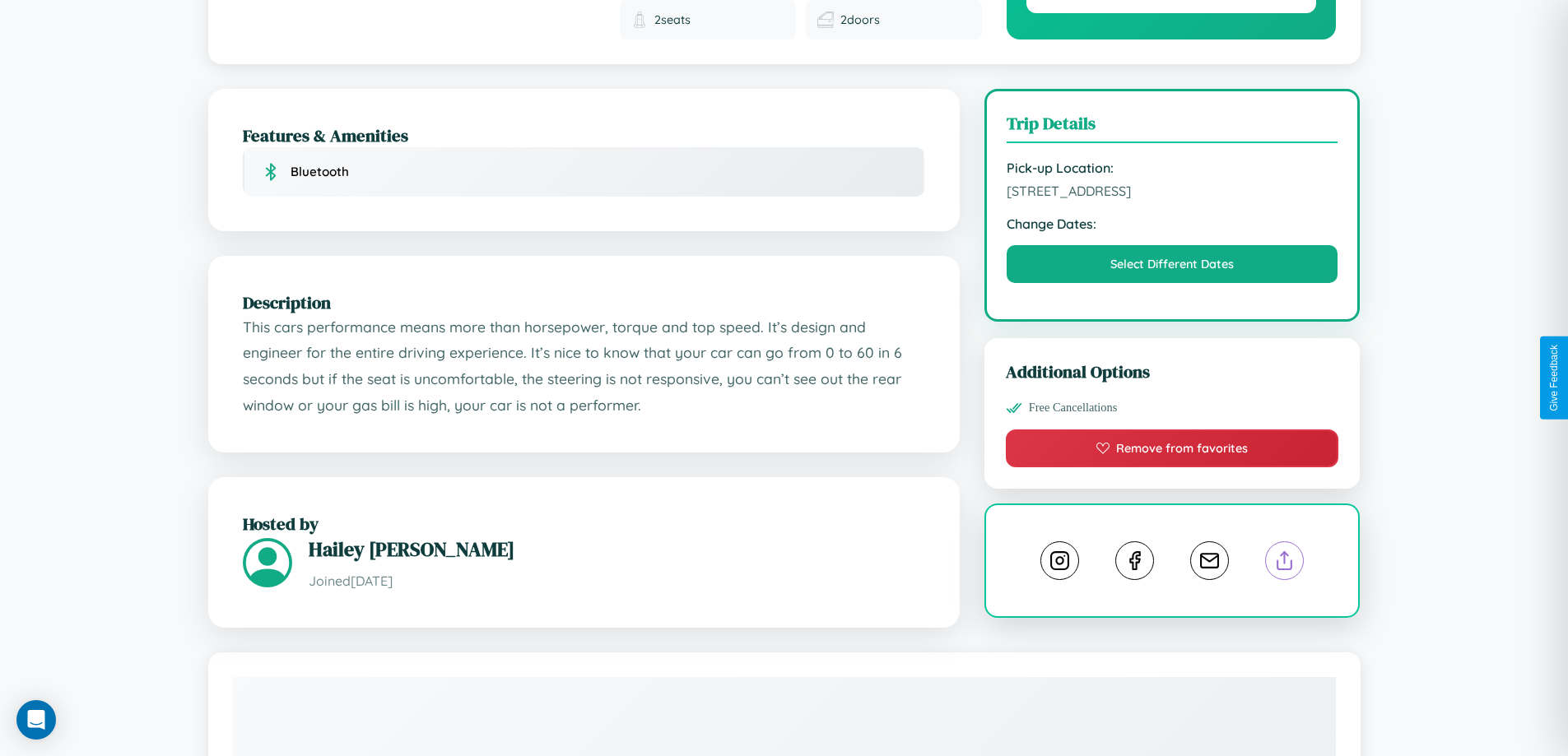
scroll to position [0, 0]
